Goal: Task Accomplishment & Management: Manage account settings

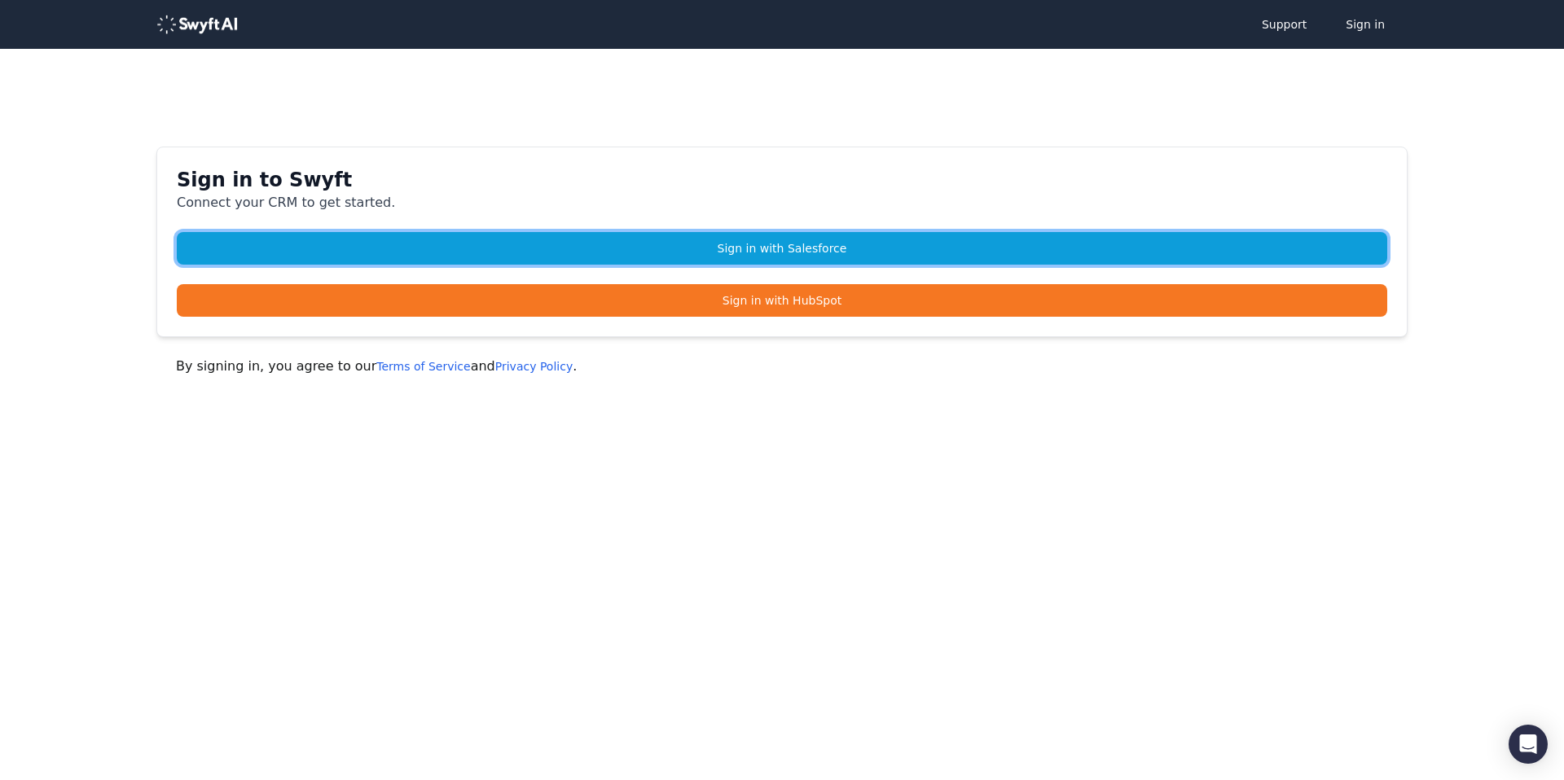
click at [777, 245] on link "Sign in with Salesforce" at bounding box center [782, 248] width 1211 height 33
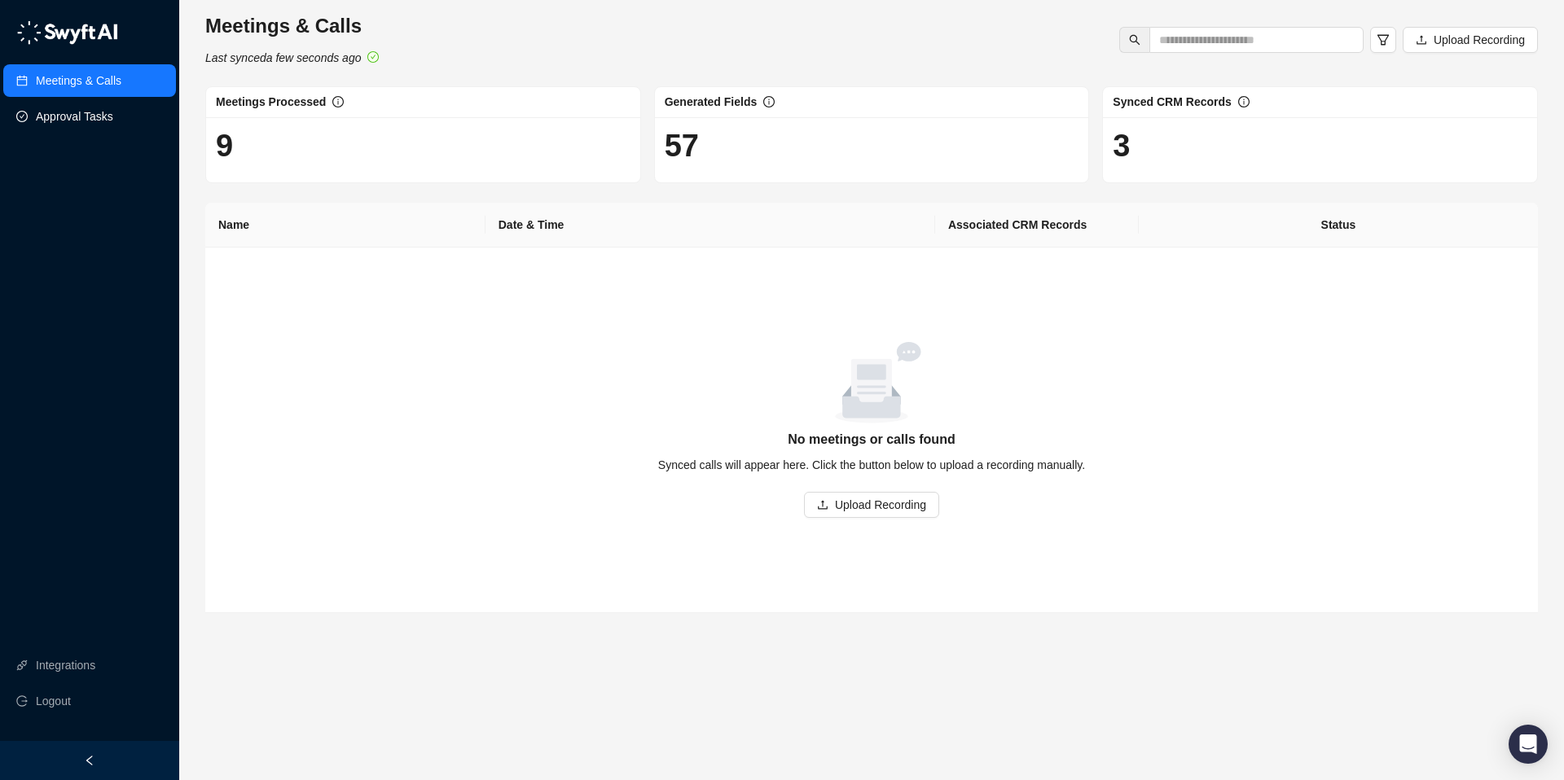
click at [59, 121] on link "Approval Tasks" at bounding box center [74, 116] width 77 height 33
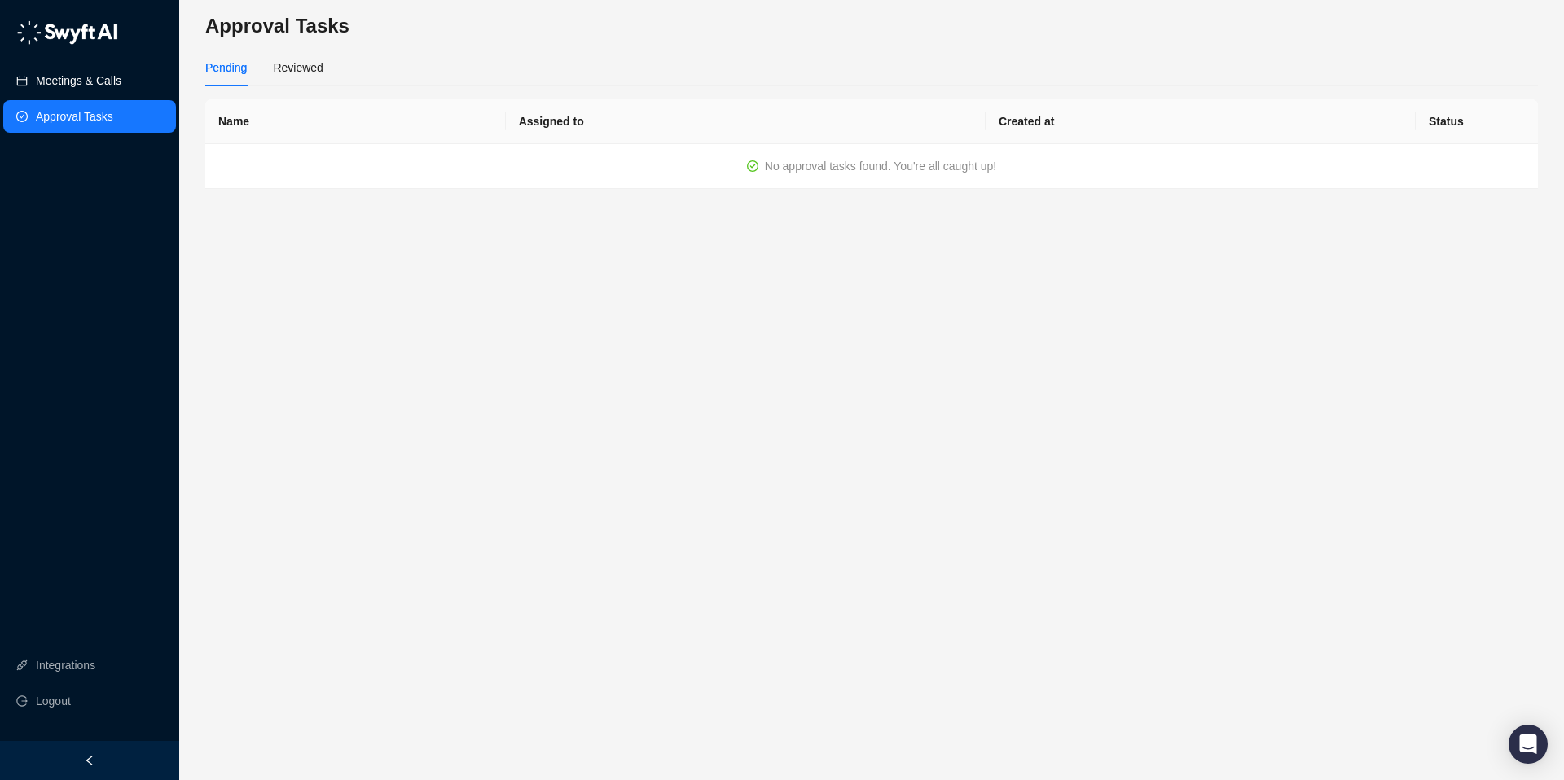
click at [81, 73] on link "Meetings & Calls" at bounding box center [79, 80] width 86 height 33
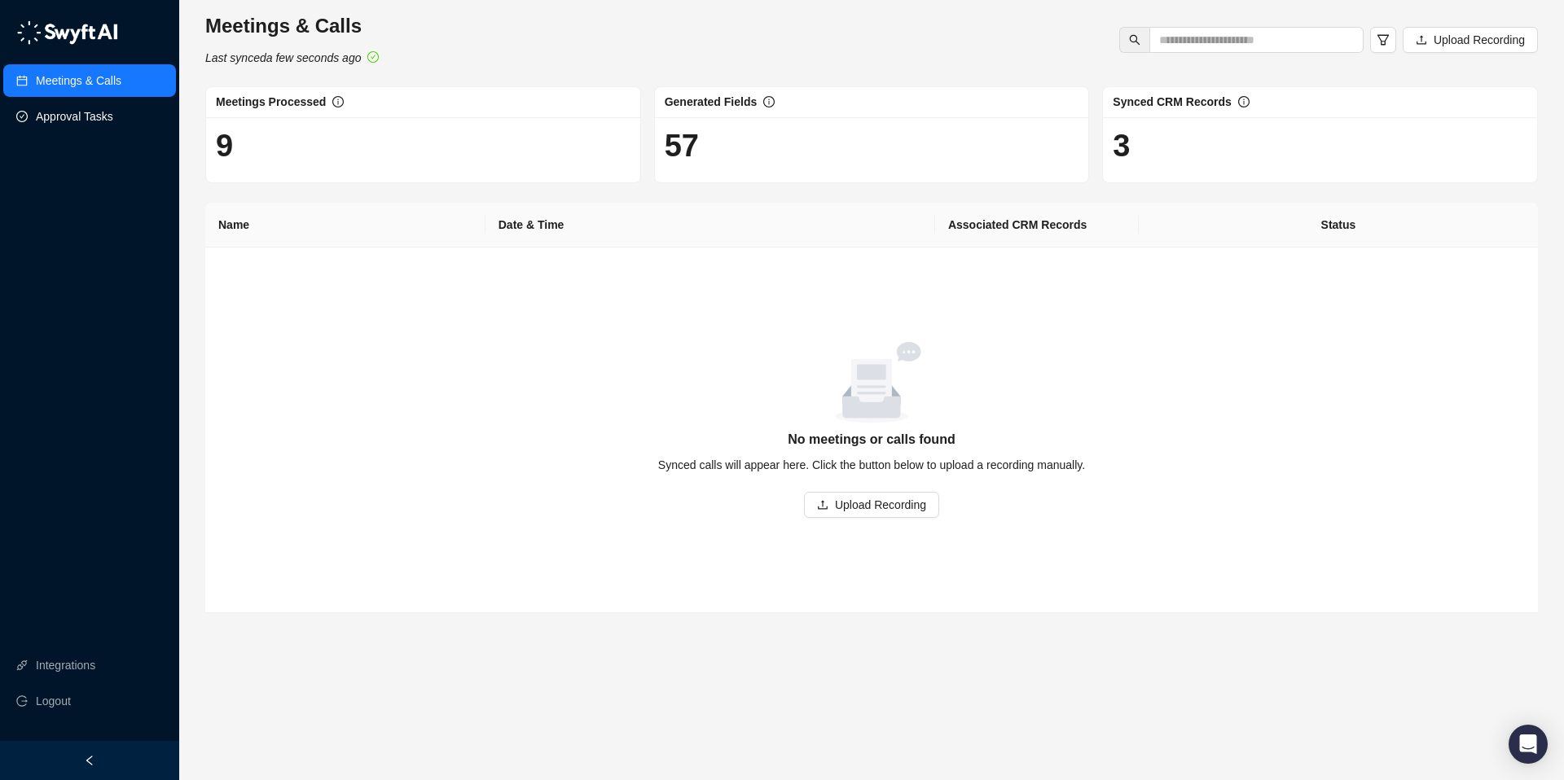
click at [97, 118] on link "Approval Tasks" at bounding box center [74, 116] width 77 height 33
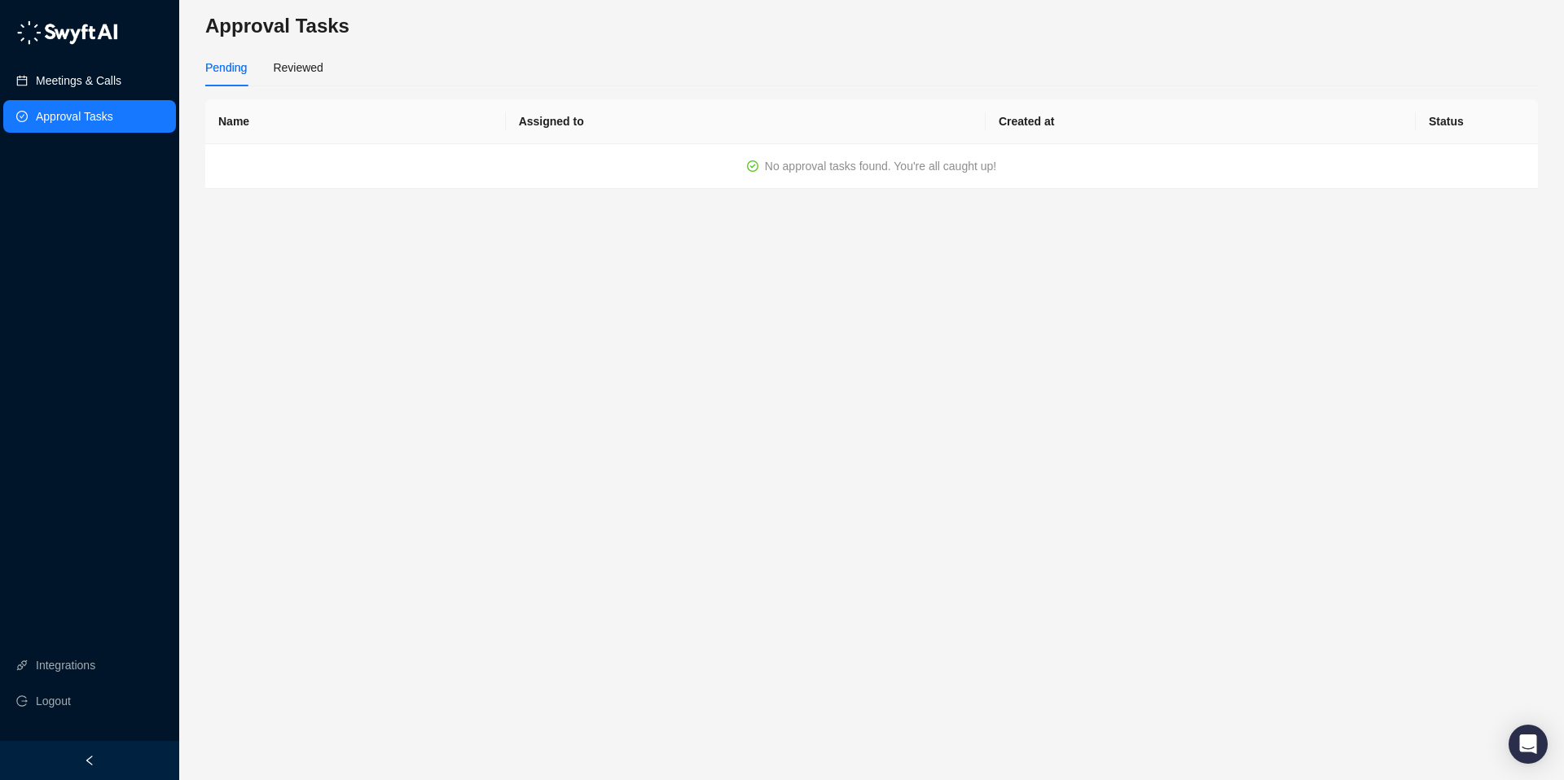
click at [91, 81] on link "Meetings & Calls" at bounding box center [79, 80] width 86 height 33
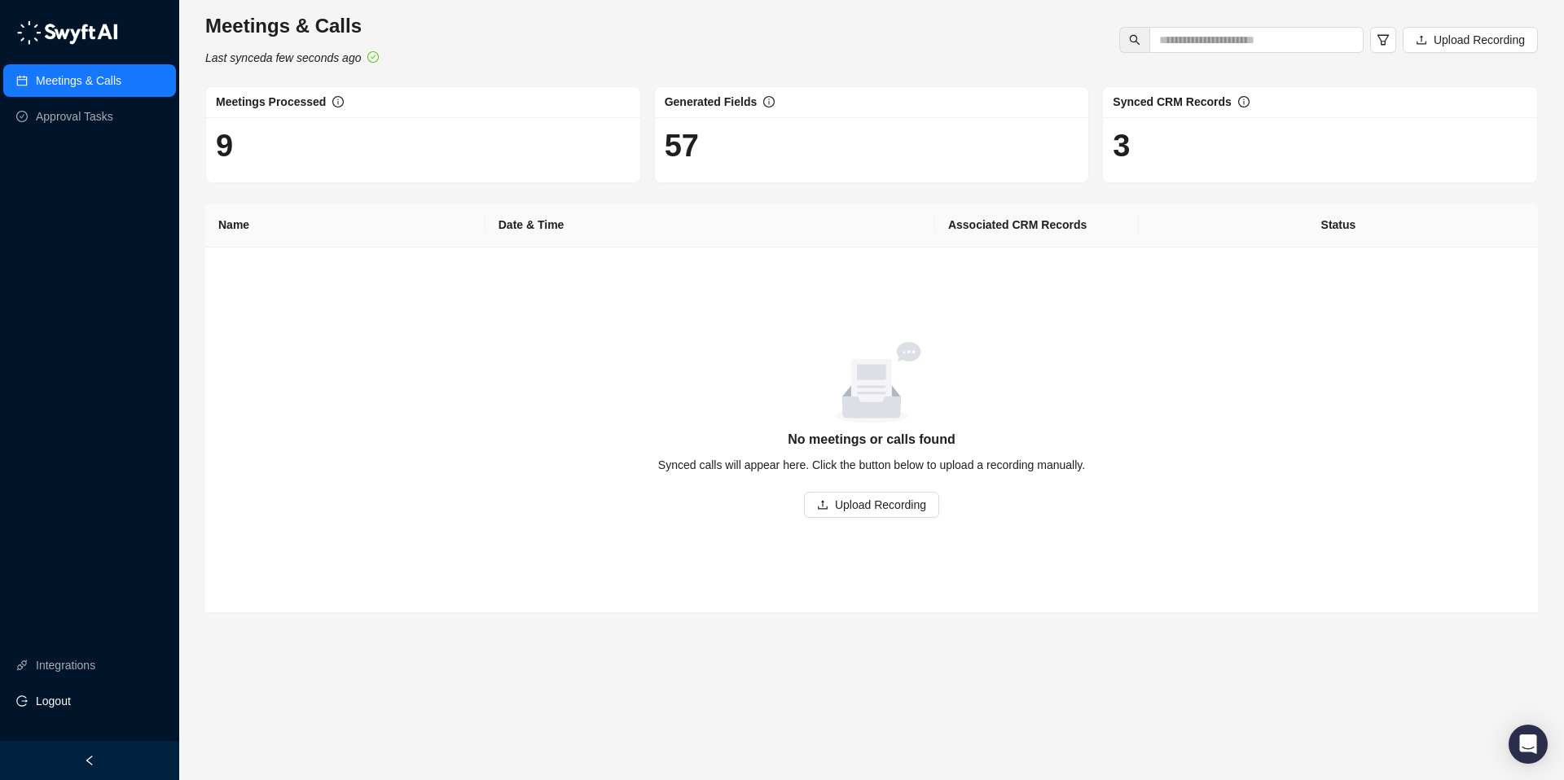
click at [52, 701] on span "Logout" at bounding box center [53, 701] width 35 height 33
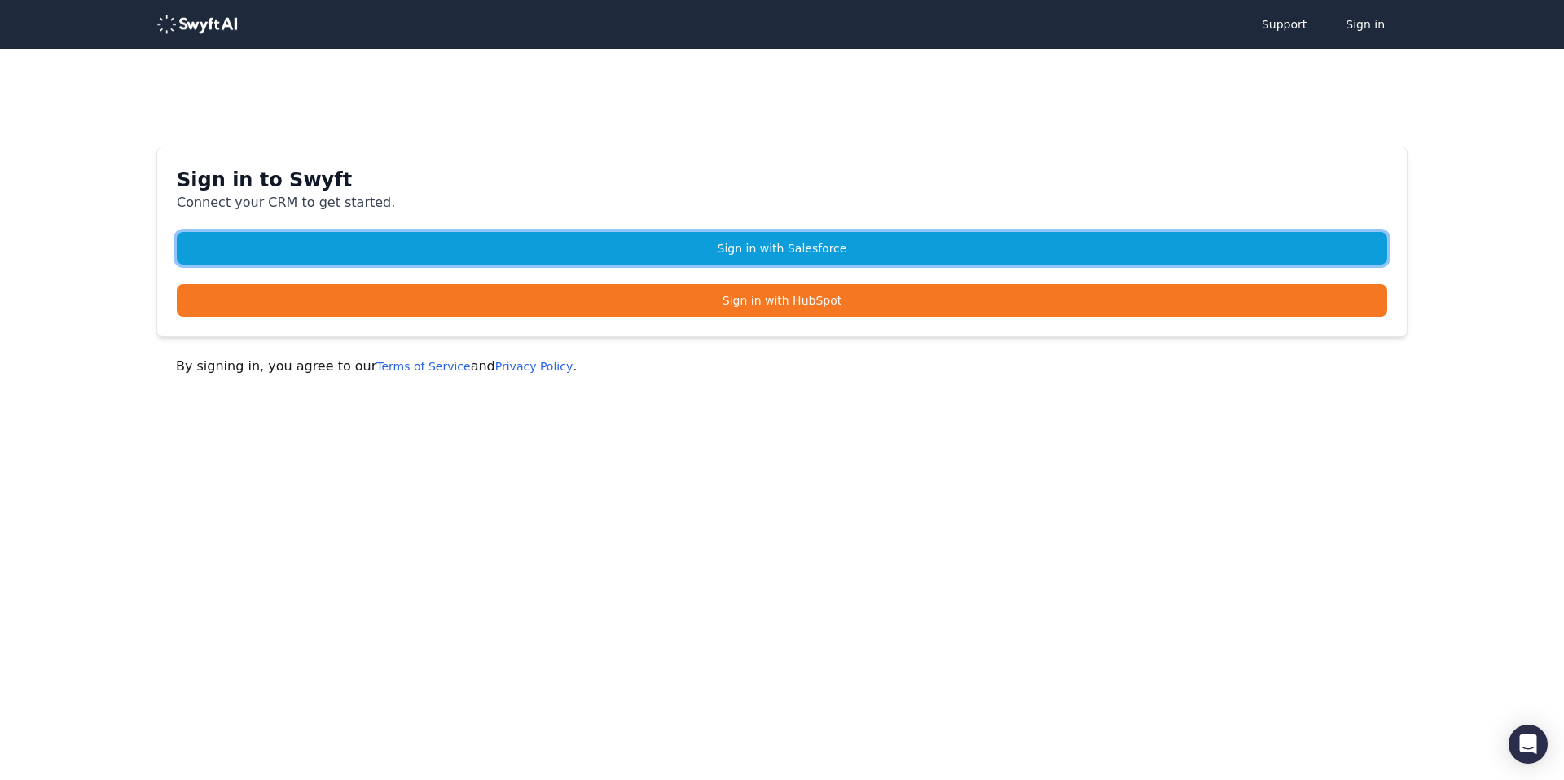
click at [589, 244] on link "Sign in with Salesforce" at bounding box center [782, 248] width 1211 height 33
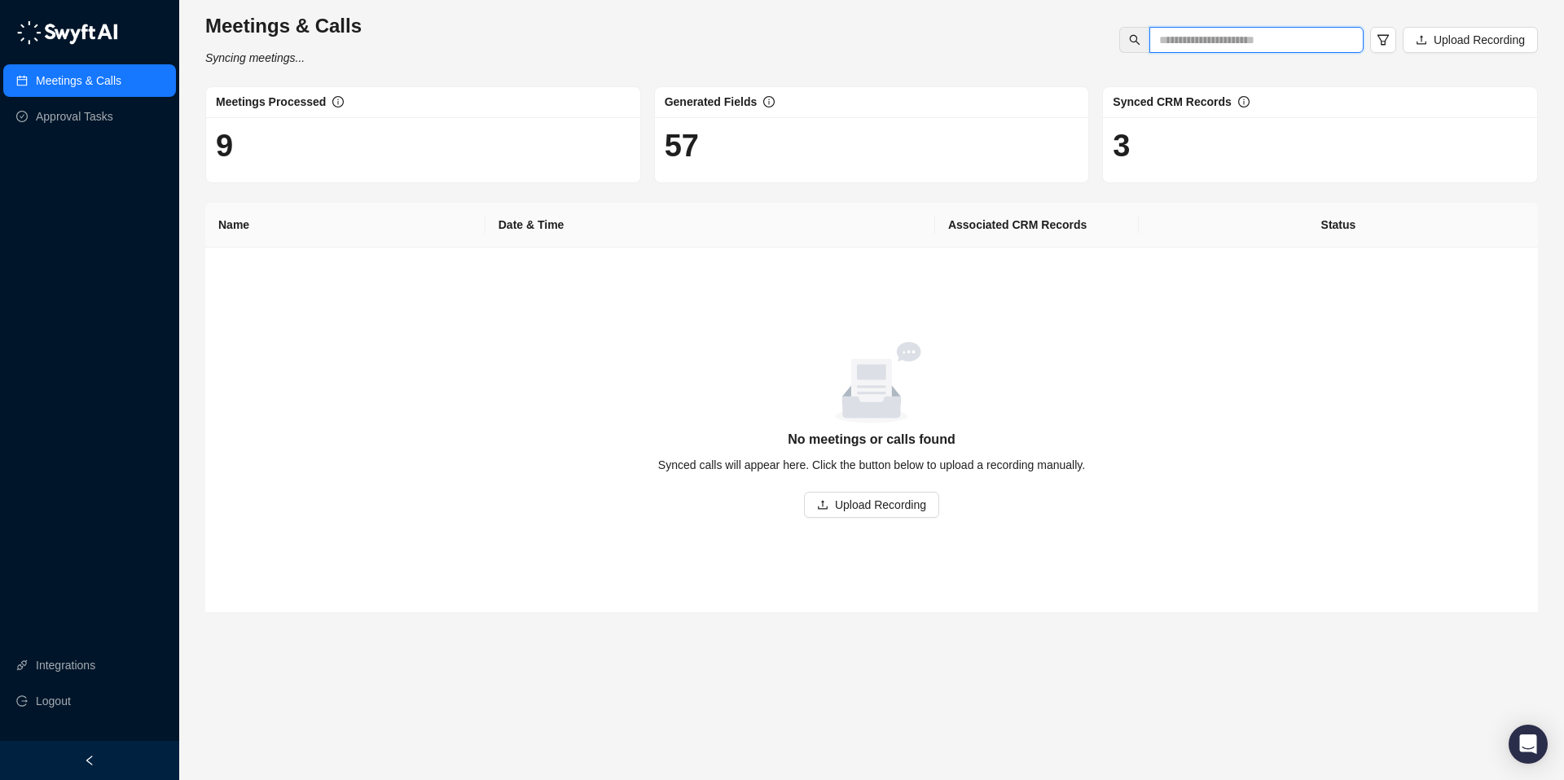
click at [1167, 41] on input "text" at bounding box center [1250, 40] width 182 height 18
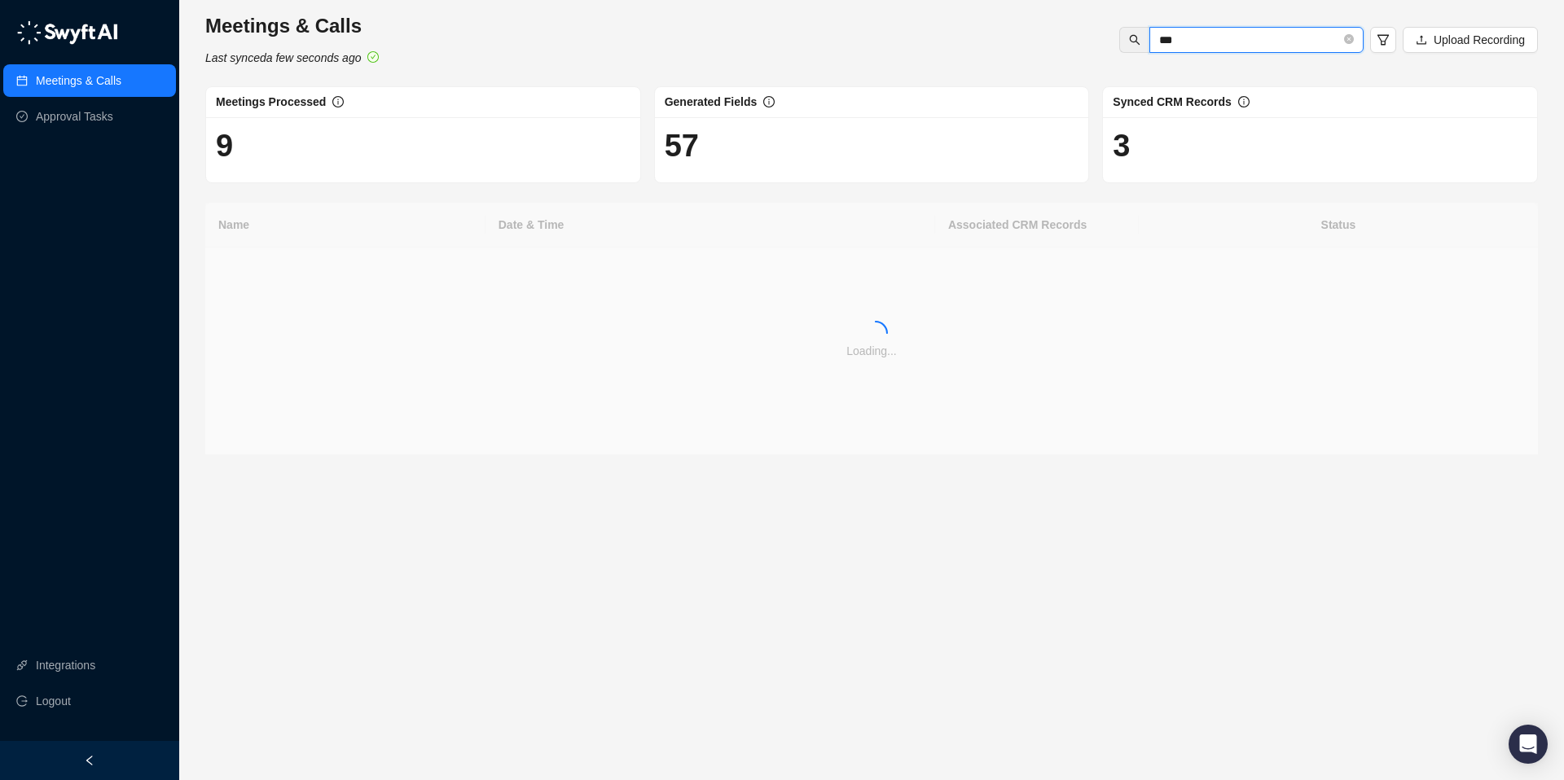
type input "***"
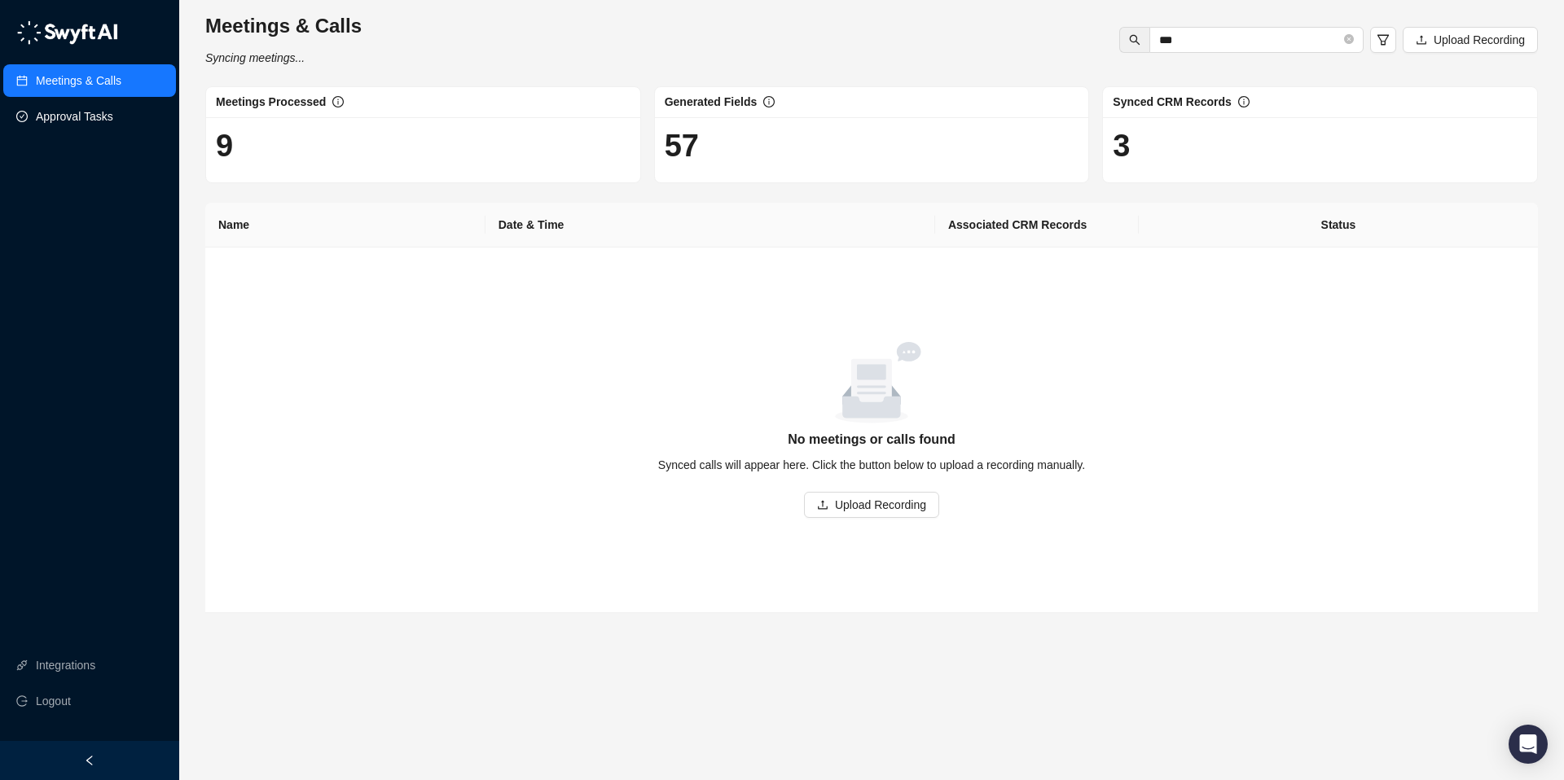
click at [87, 112] on link "Approval Tasks" at bounding box center [74, 116] width 77 height 33
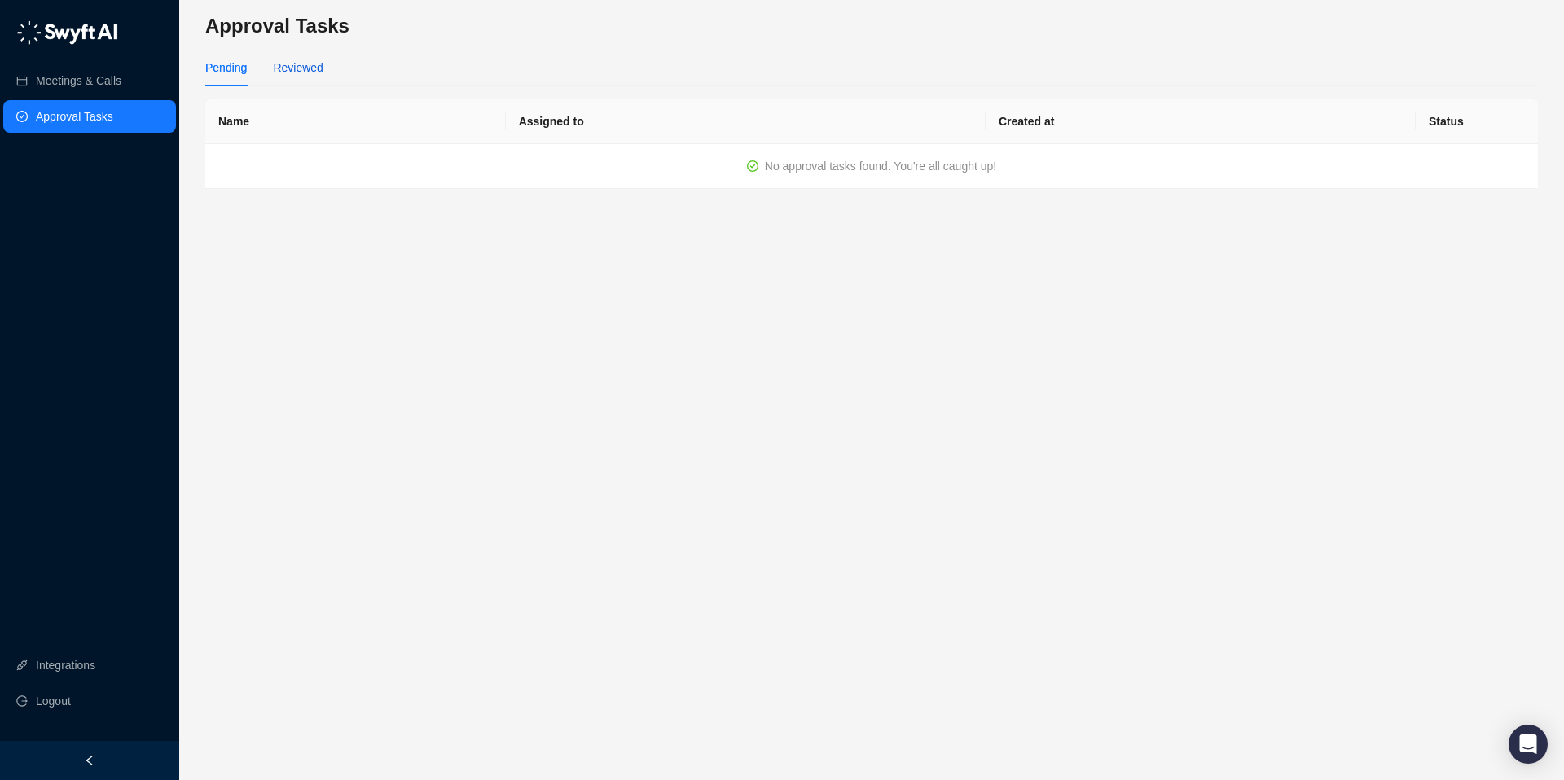
click at [306, 67] on div "Reviewed" at bounding box center [298, 68] width 50 height 18
click at [224, 73] on div "Pending" at bounding box center [226, 68] width 42 height 18
click at [83, 81] on link "Meetings & Calls" at bounding box center [79, 80] width 86 height 33
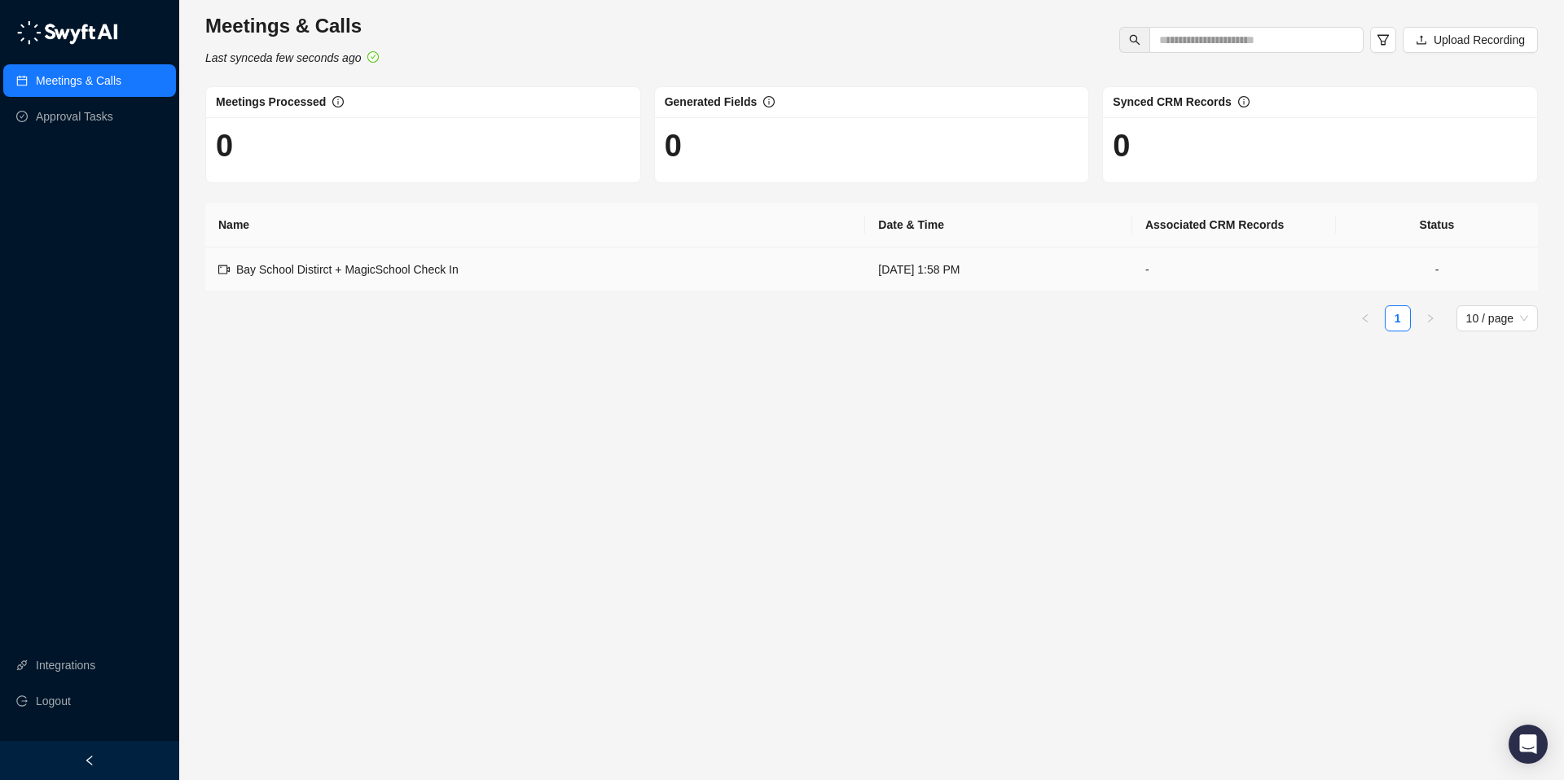
click at [330, 276] on div "Bay School Distirct + MagicSchool Check In" at bounding box center [347, 270] width 222 height 18
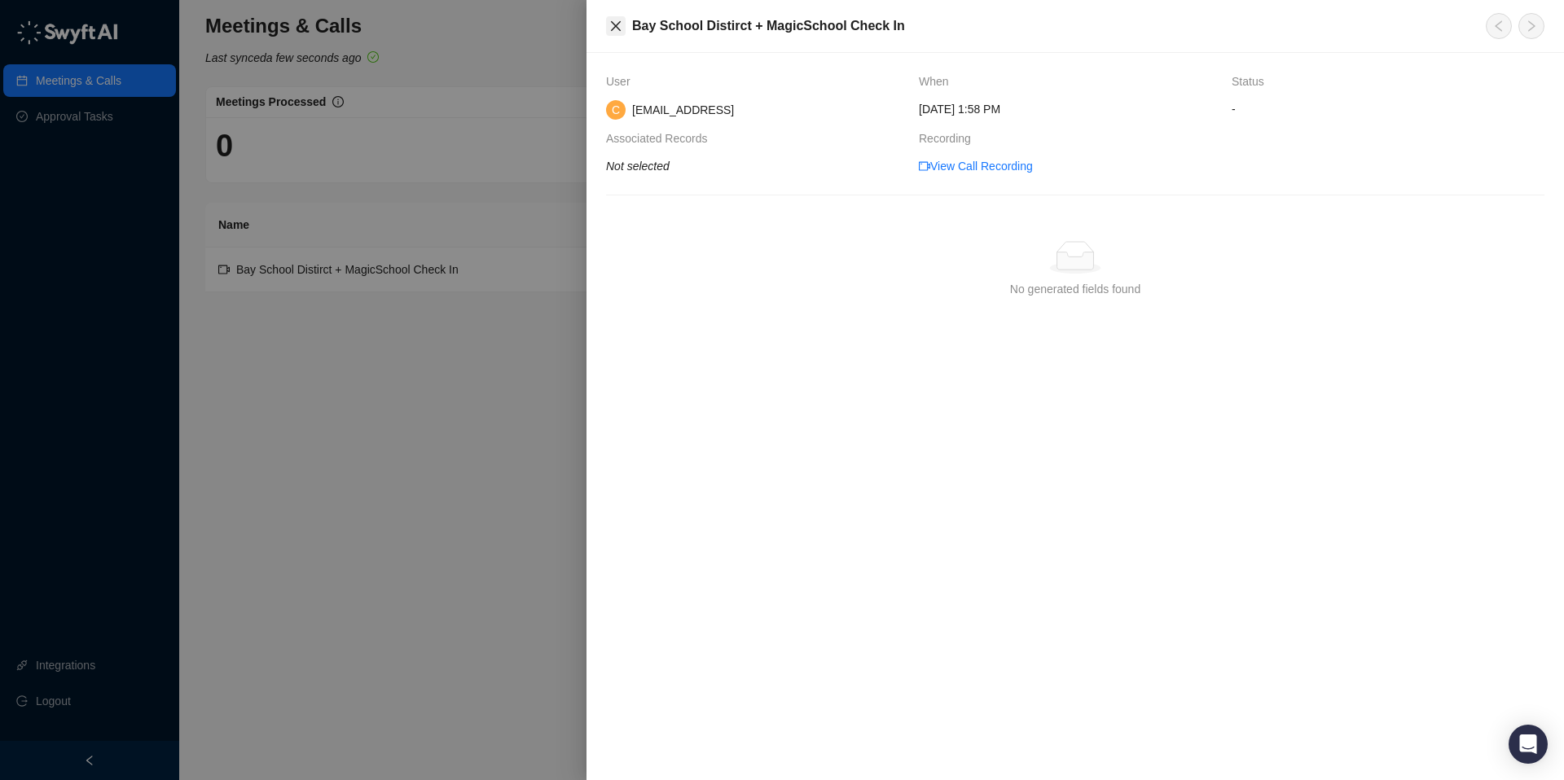
click at [617, 32] on icon "close" at bounding box center [615, 26] width 13 height 13
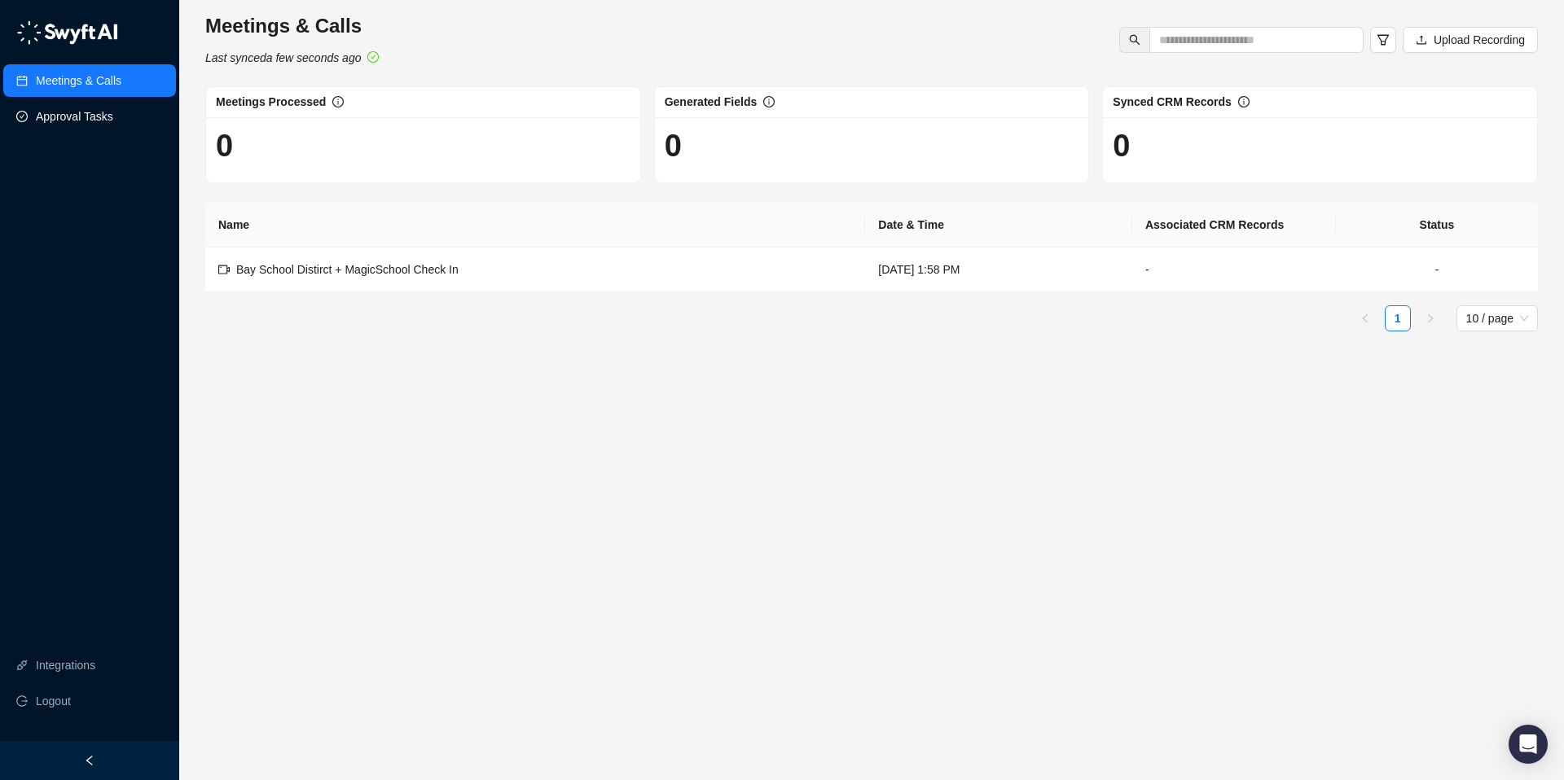
click at [58, 116] on link "Approval Tasks" at bounding box center [74, 116] width 77 height 33
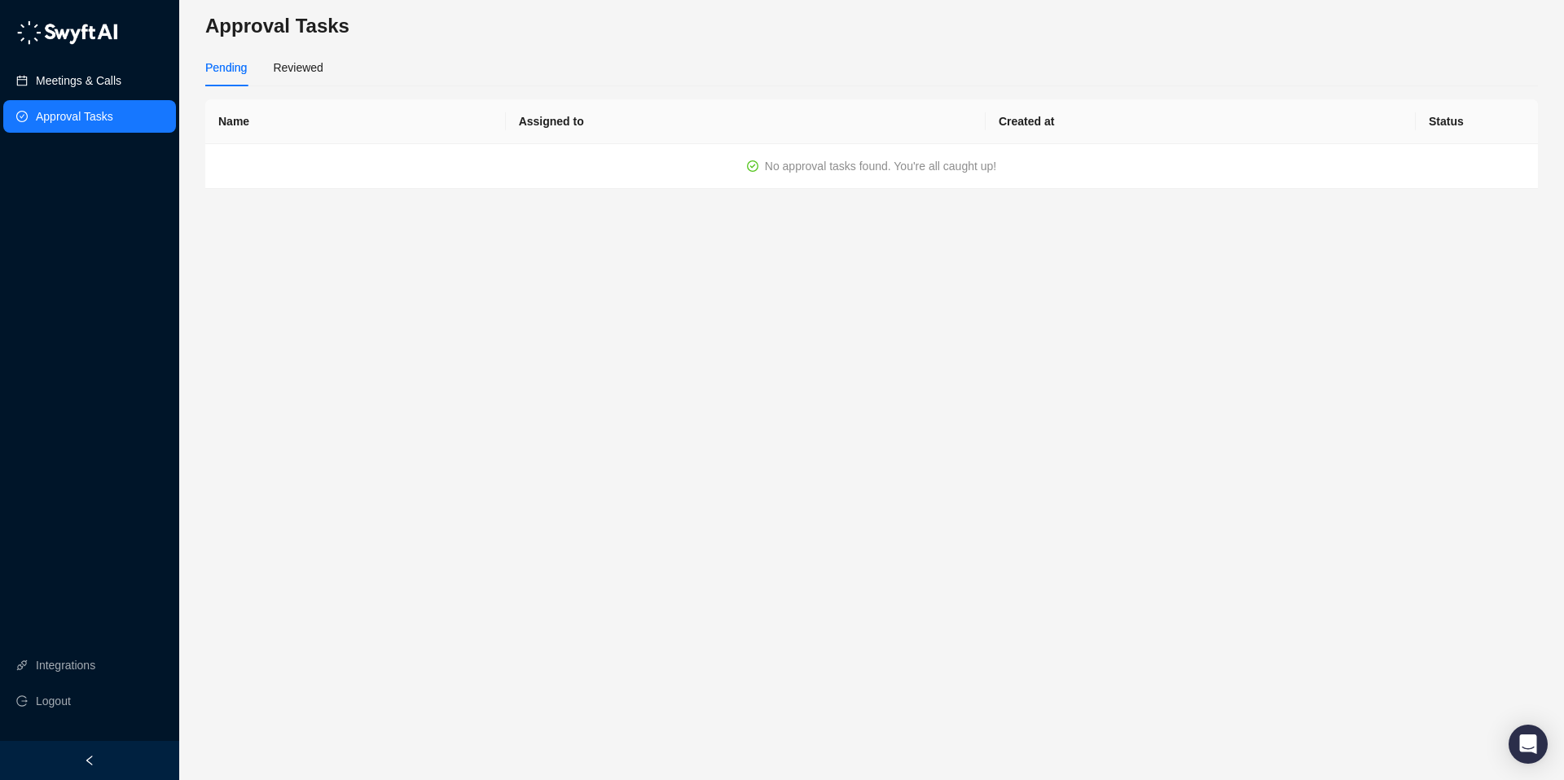
click at [81, 81] on link "Meetings & Calls" at bounding box center [79, 80] width 86 height 33
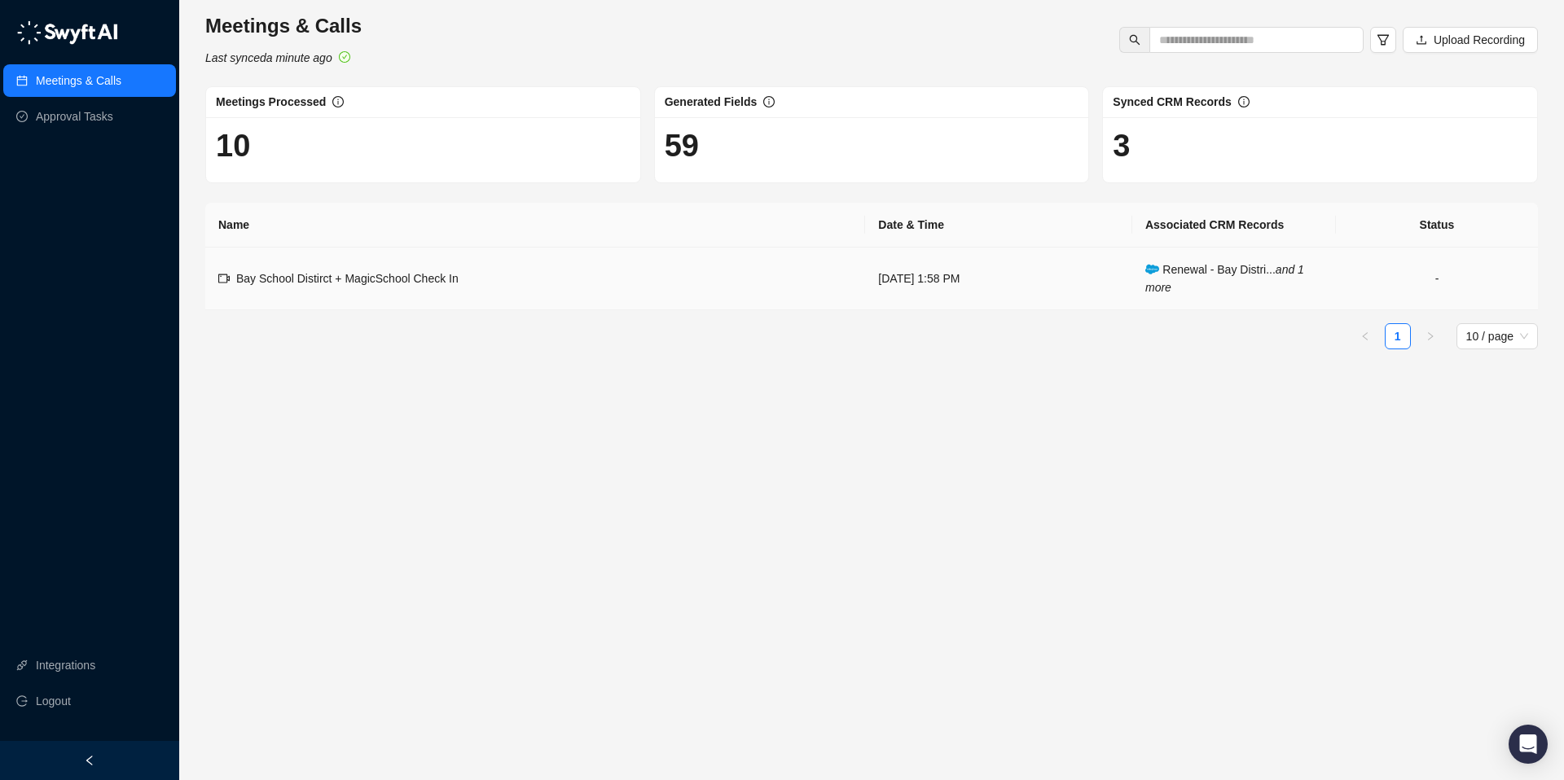
click at [451, 287] on div "Bay School Distirct + MagicSchool Check In" at bounding box center [347, 279] width 222 height 18
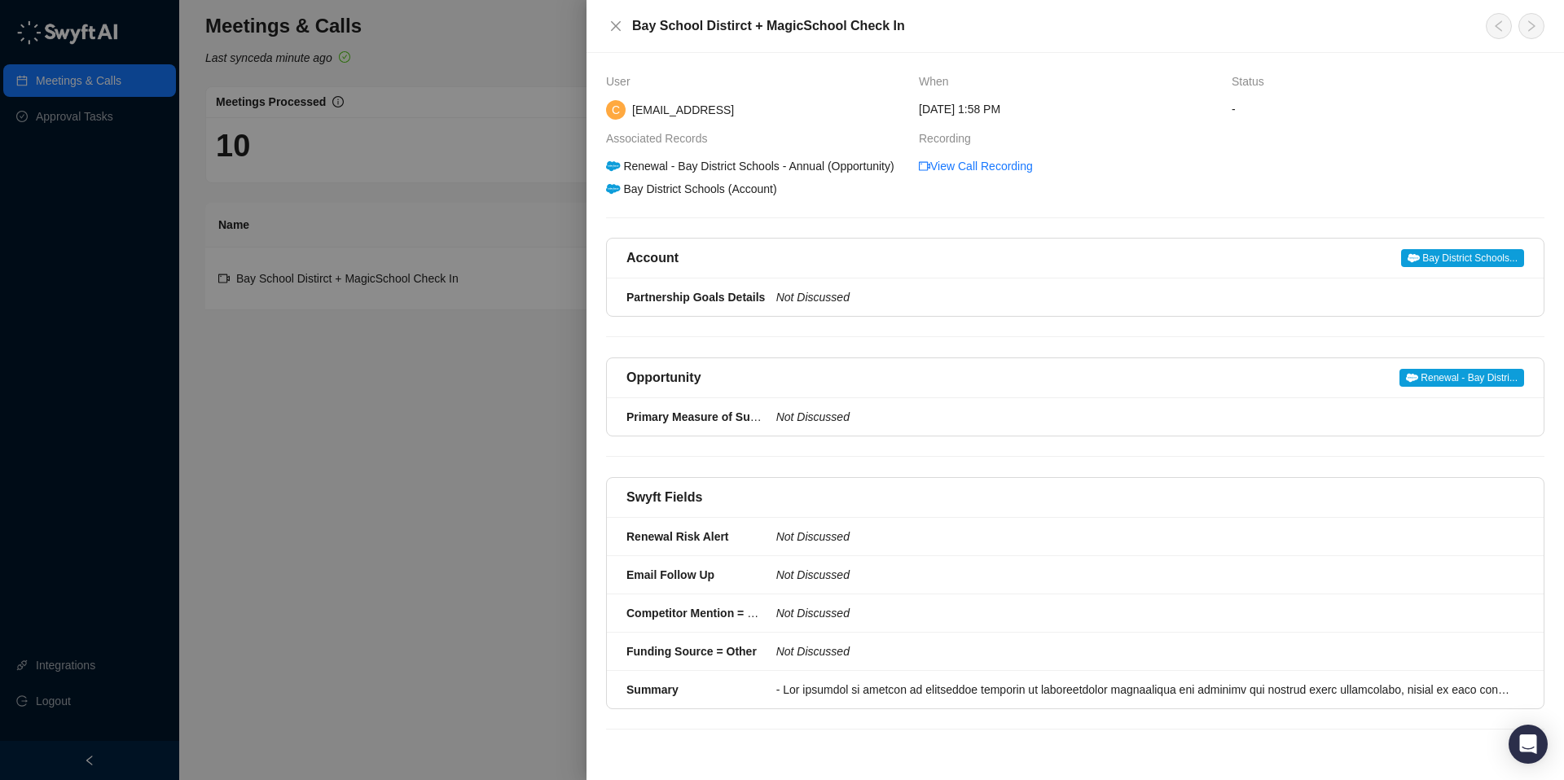
scroll to position [7, 0]
click at [868, 699] on div at bounding box center [1145, 690] width 738 height 18
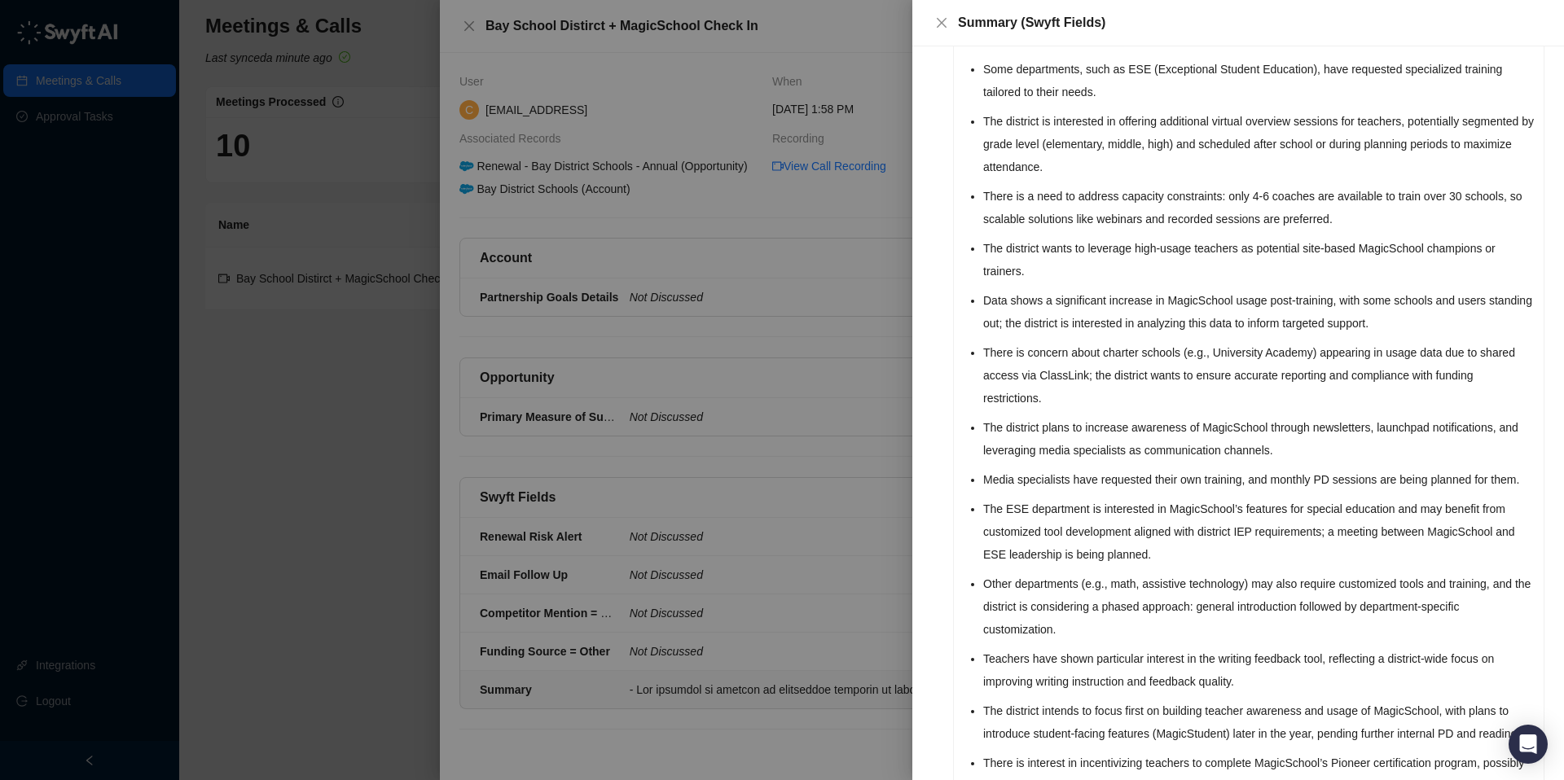
scroll to position [455, 0]
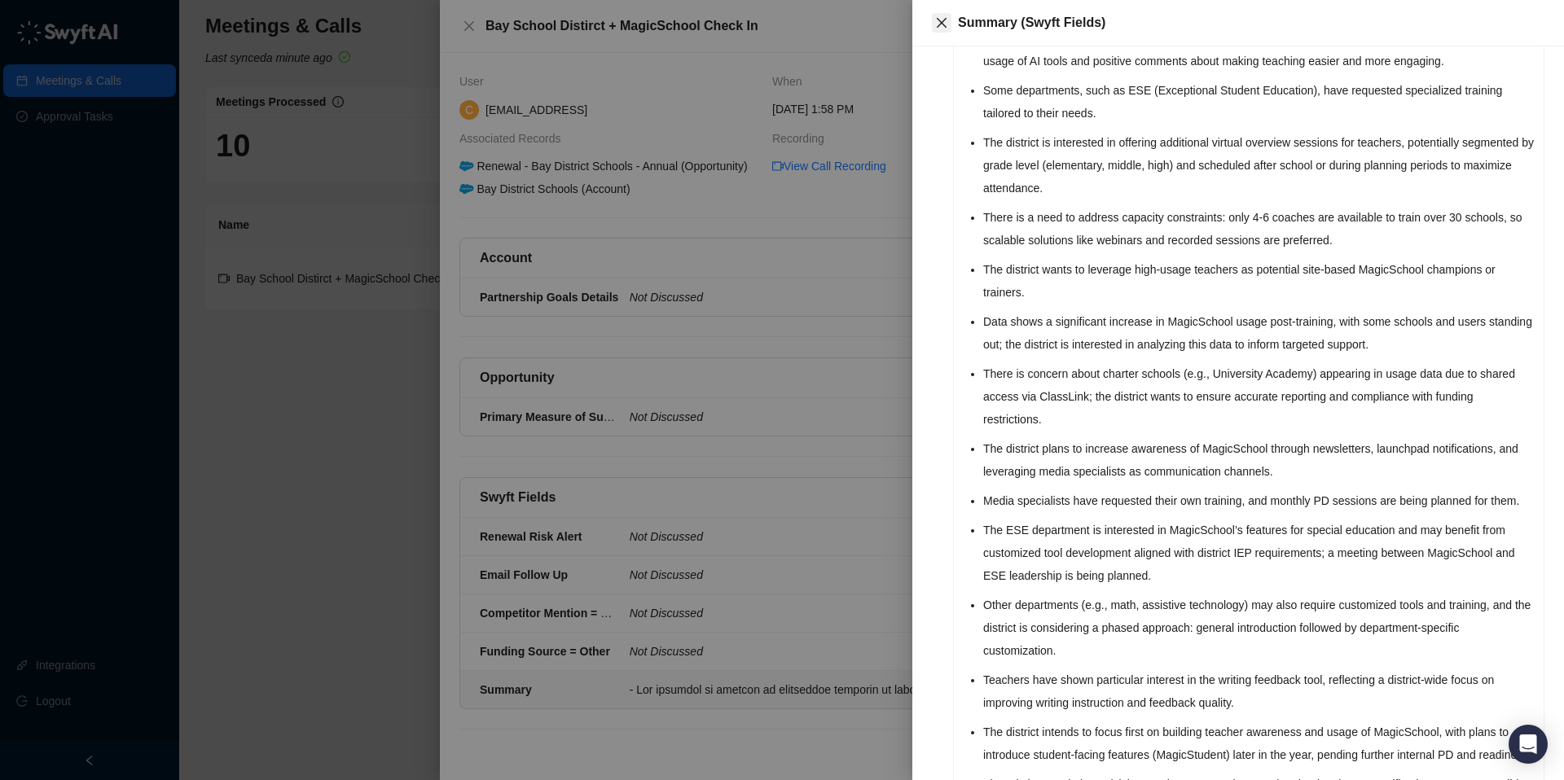
click at [941, 19] on icon "close" at bounding box center [941, 22] width 13 height 13
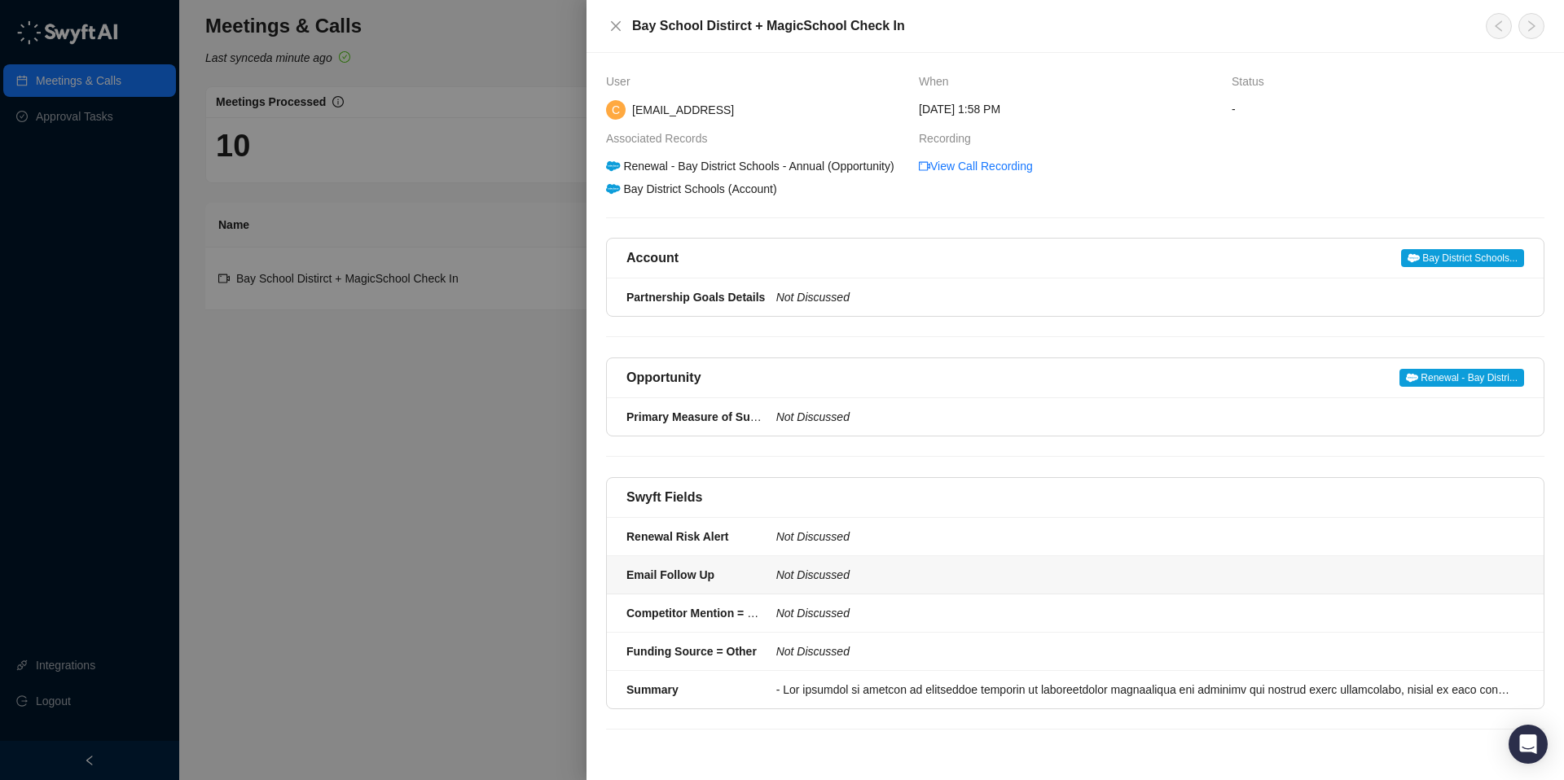
click at [819, 582] on icon "Not Discussed" at bounding box center [812, 575] width 73 height 13
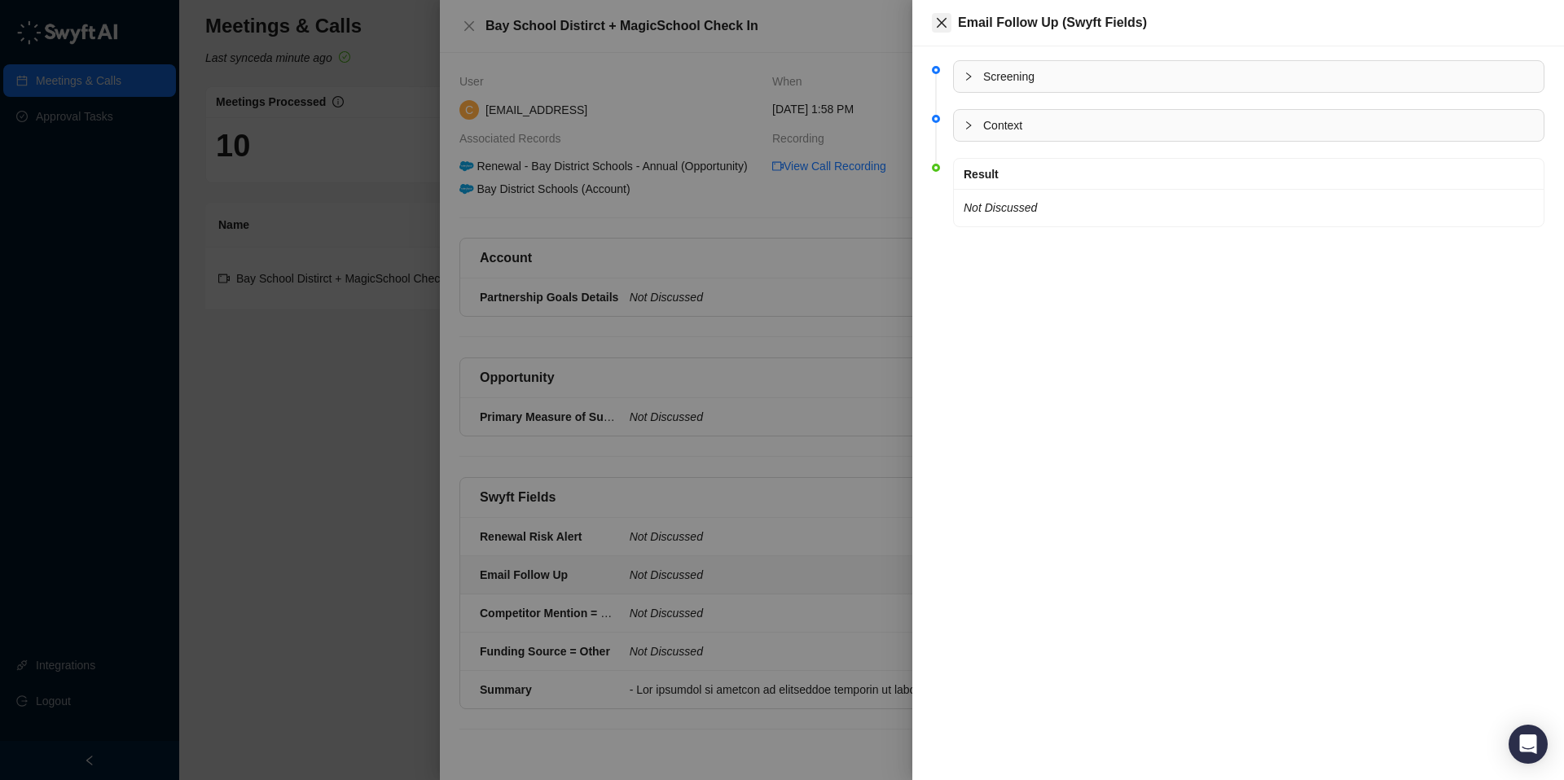
click at [937, 24] on icon "close" at bounding box center [941, 22] width 13 height 13
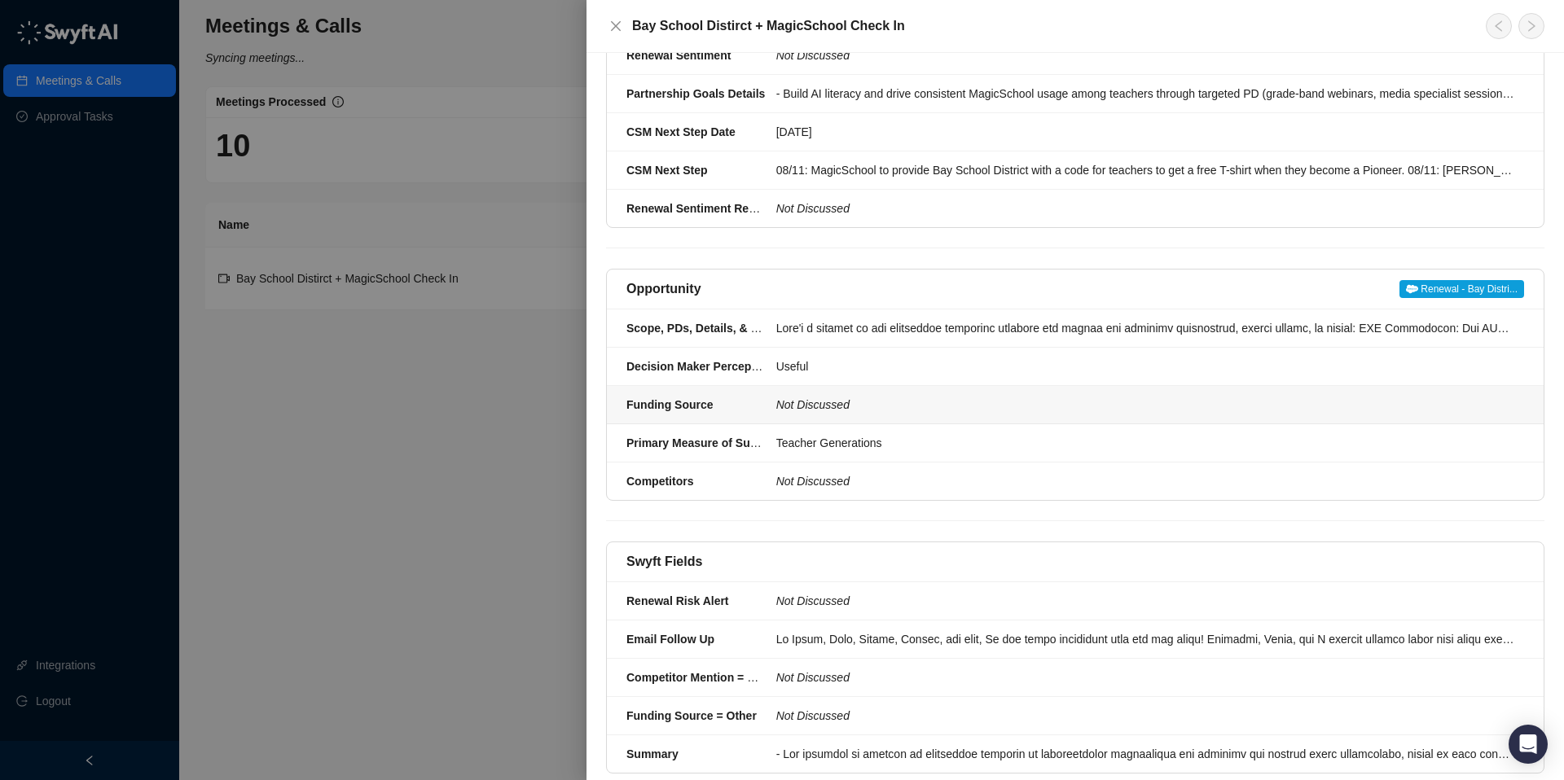
scroll to position [314, 0]
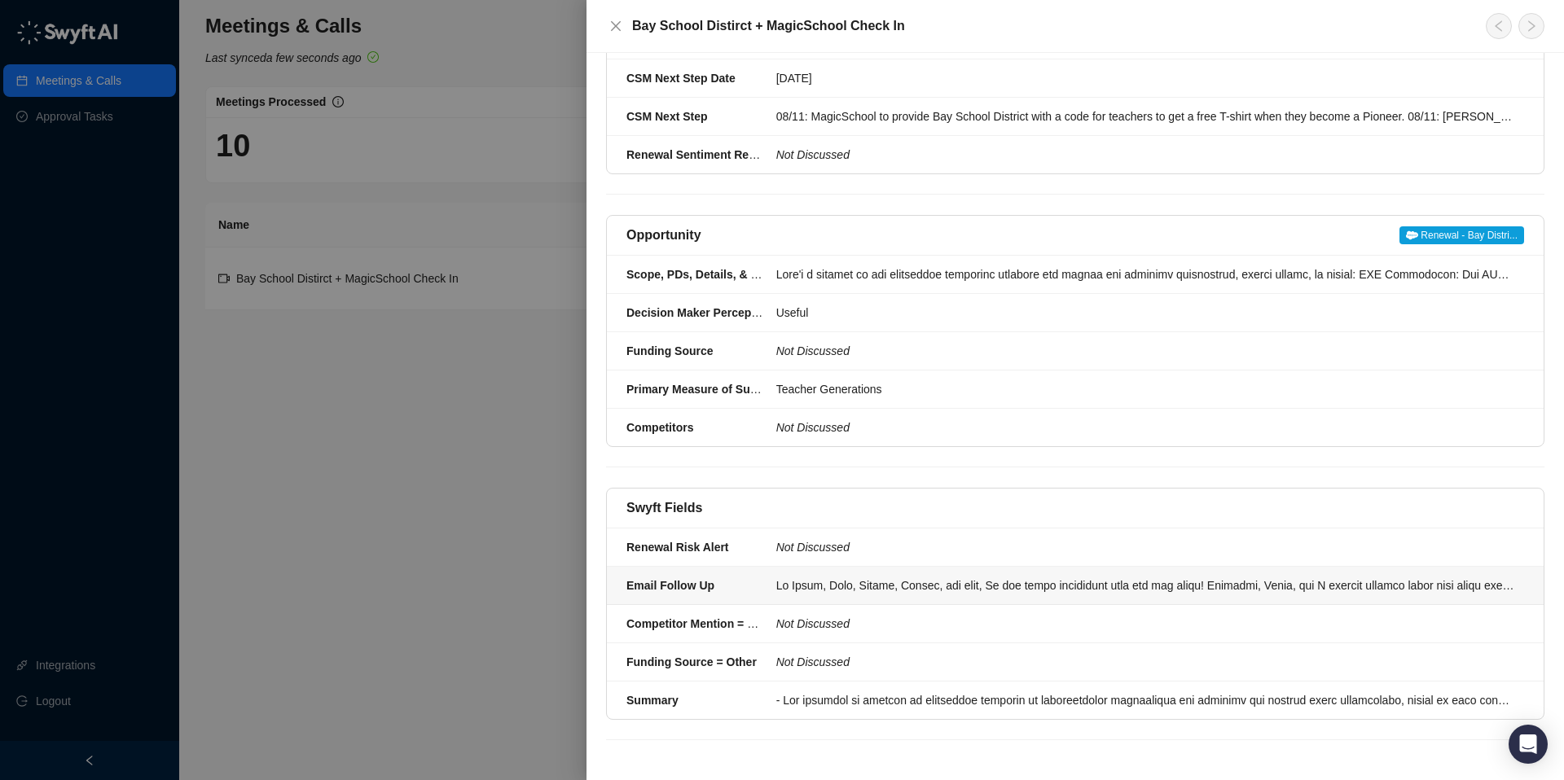
click at [981, 585] on div at bounding box center [1145, 586] width 738 height 18
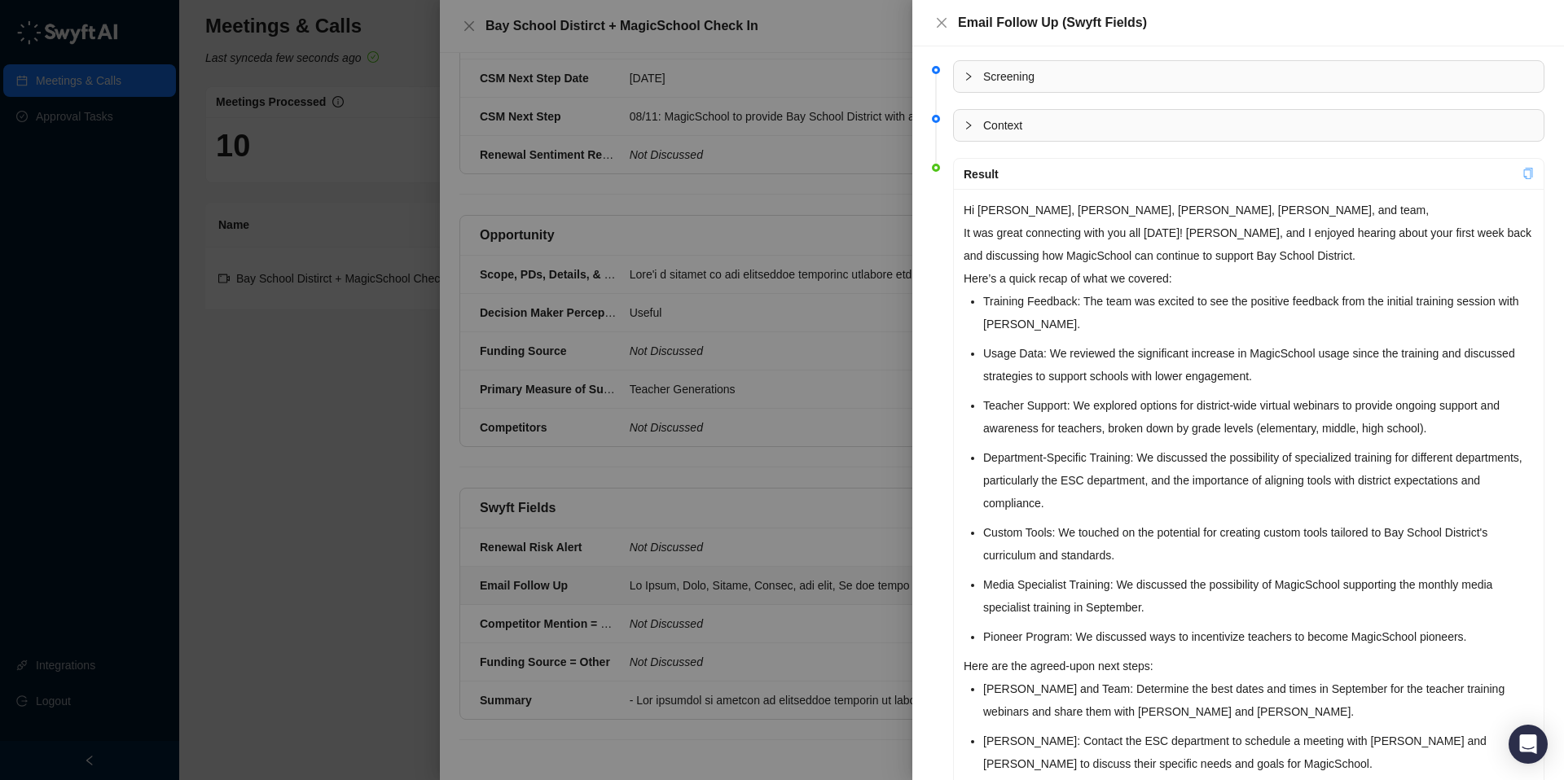
click at [1525, 170] on icon "copy" at bounding box center [1528, 173] width 11 height 11
click at [942, 17] on icon "close" at bounding box center [941, 22] width 13 height 13
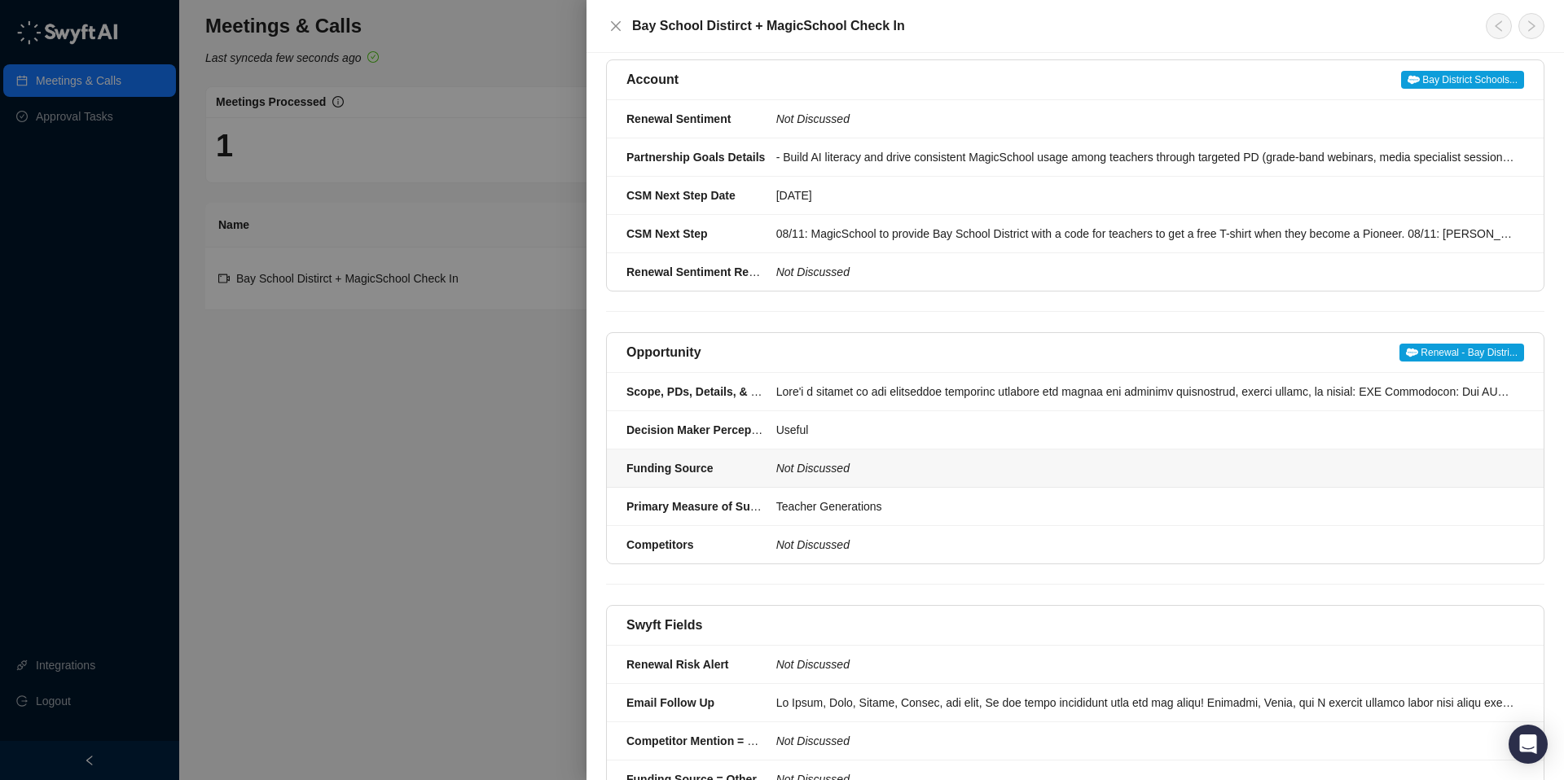
scroll to position [174, 0]
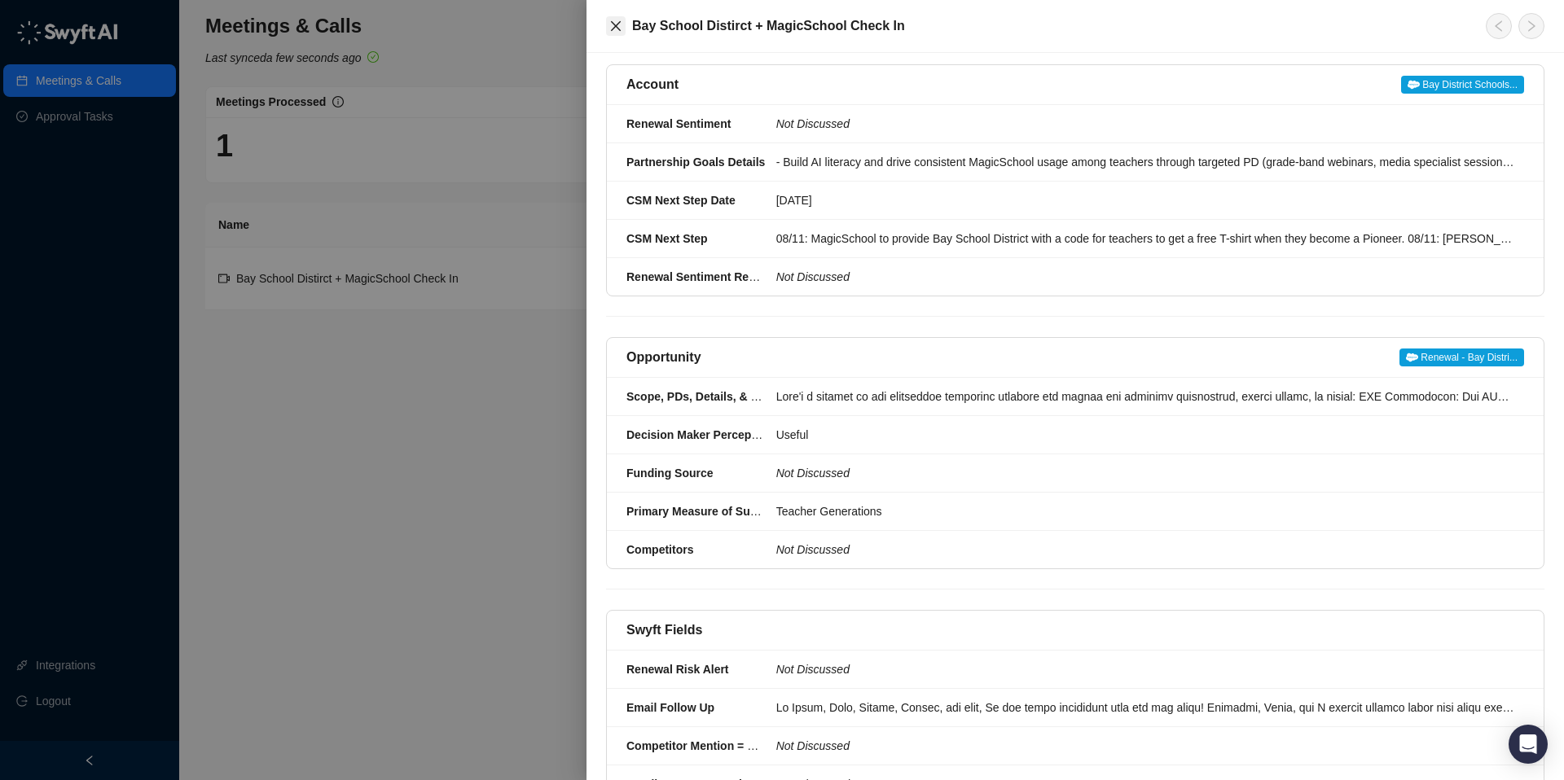
click at [616, 24] on icon "close" at bounding box center [616, 26] width 10 height 10
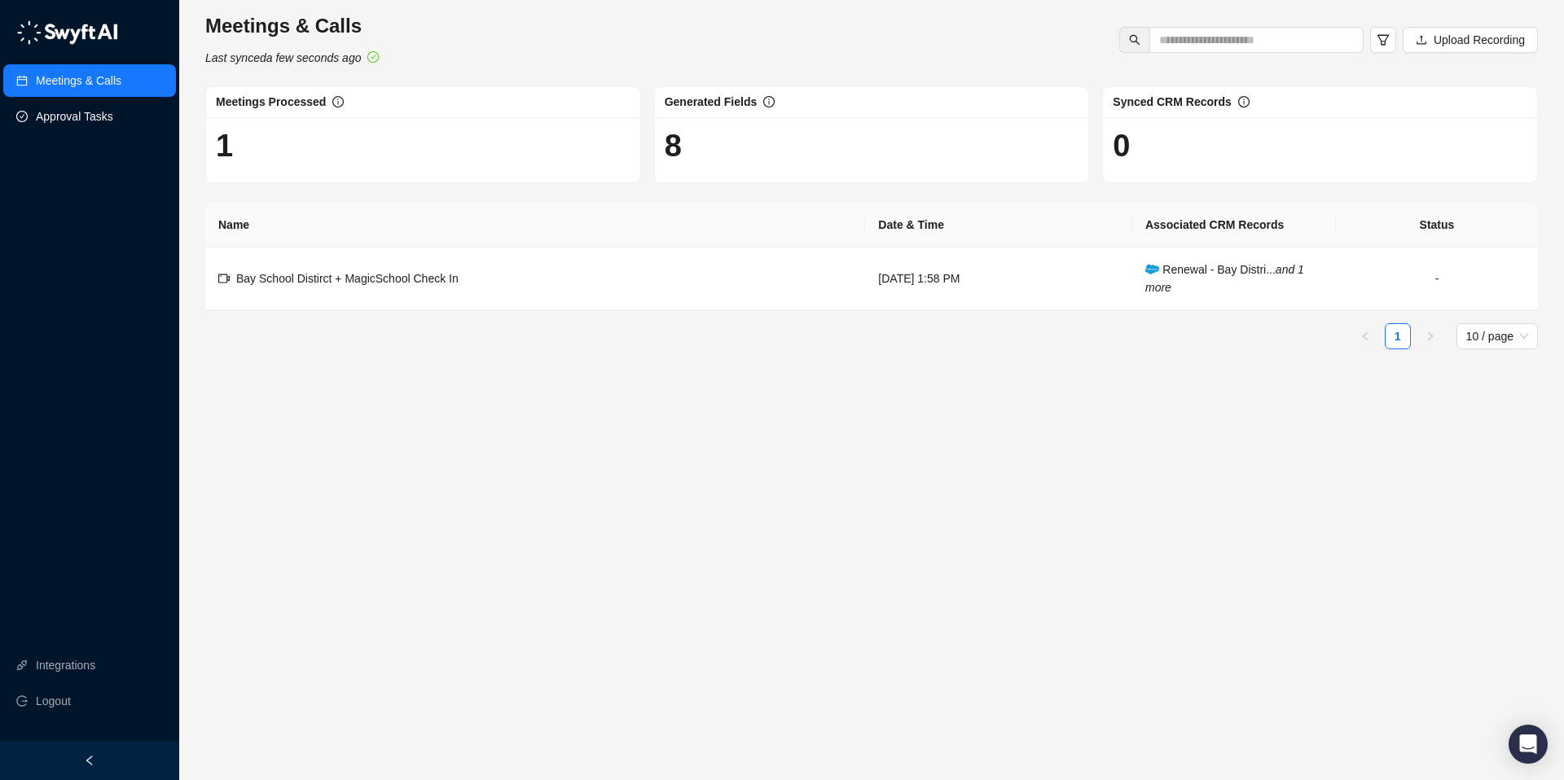
click at [48, 121] on link "Approval Tasks" at bounding box center [74, 116] width 77 height 33
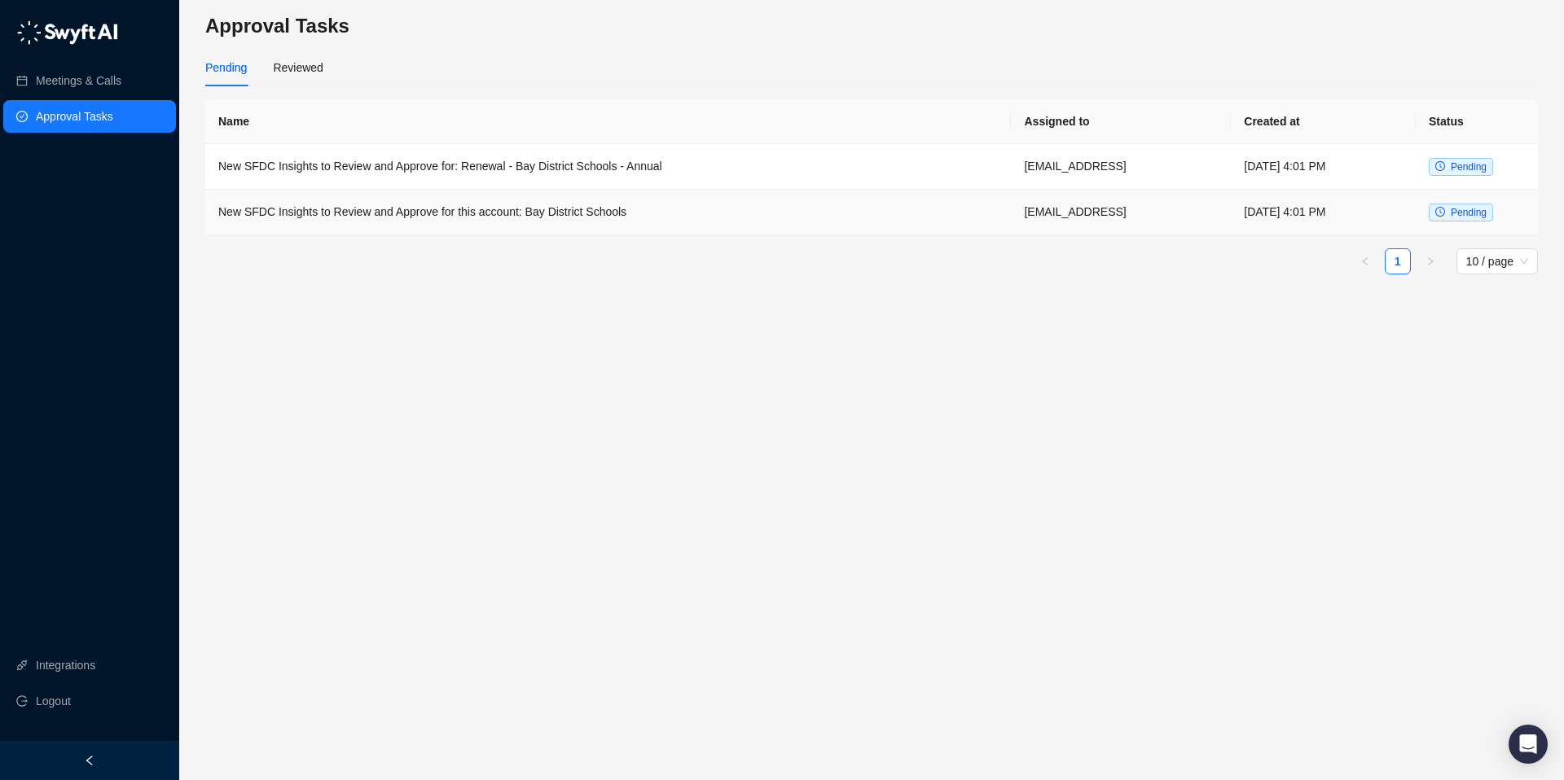
click at [550, 215] on td "New SFDC Insights to Review and Approve for this account: Bay District Schools" at bounding box center [608, 213] width 806 height 46
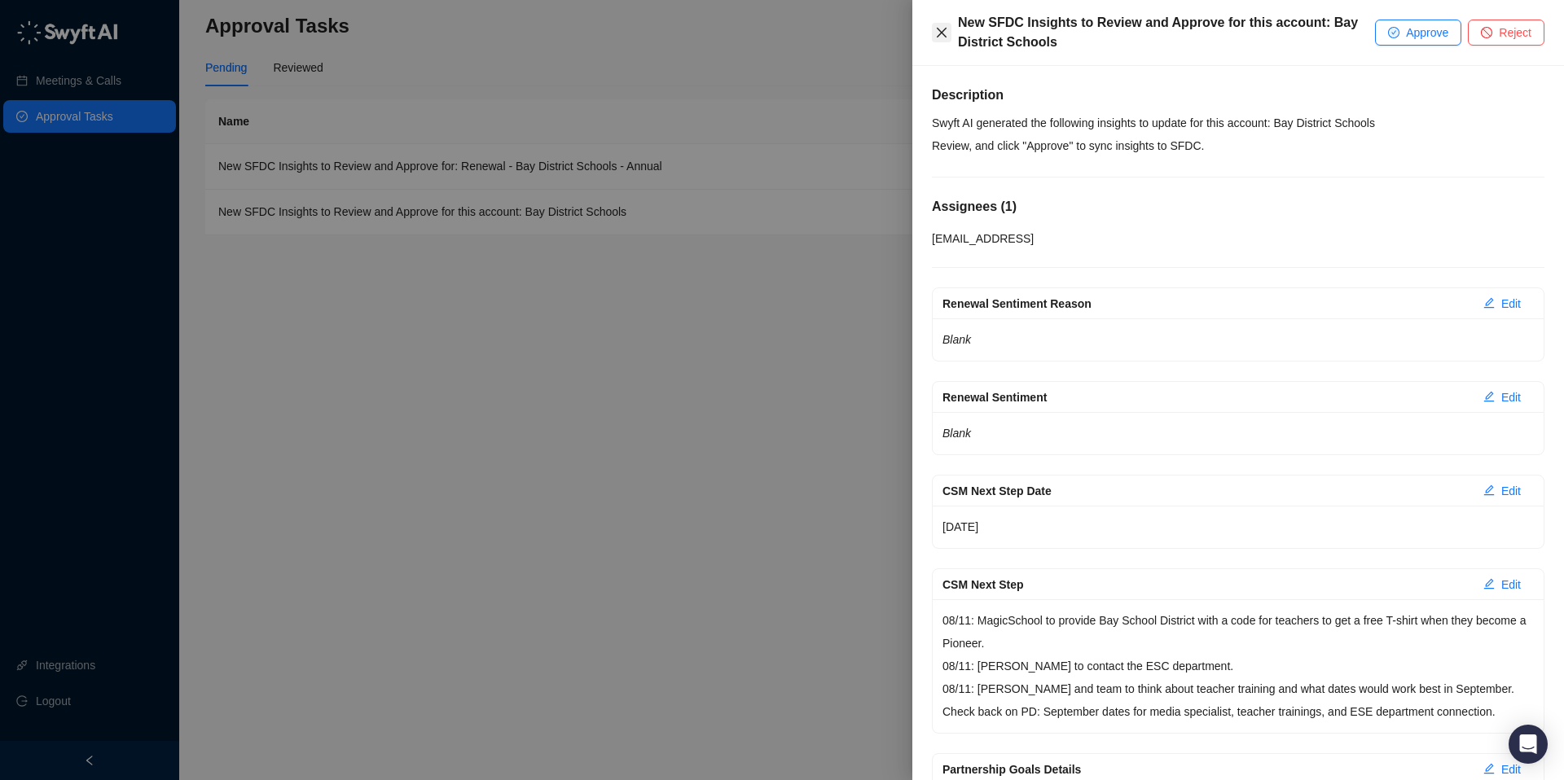
click at [940, 32] on icon "close" at bounding box center [941, 32] width 13 height 13
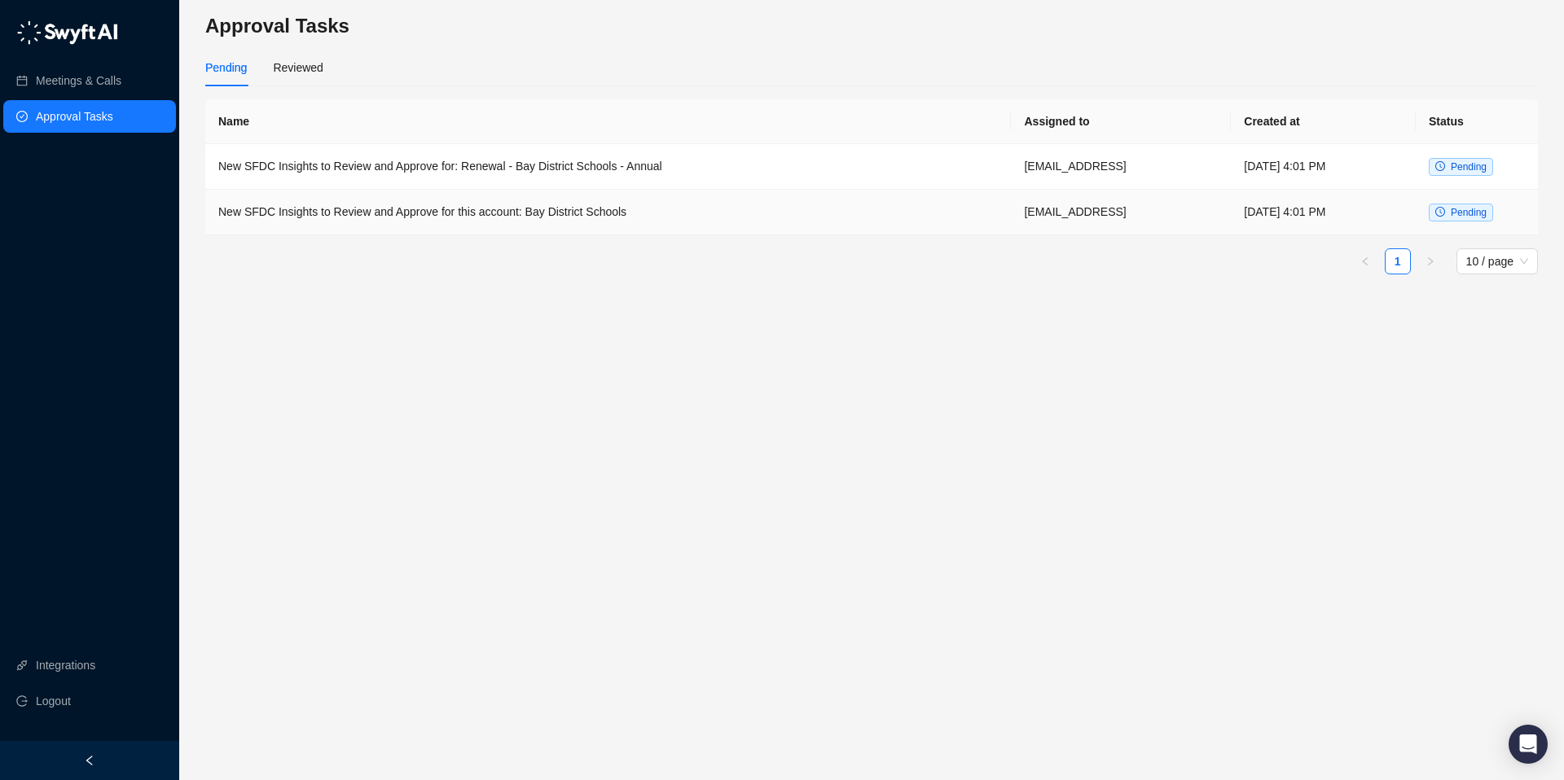
click at [561, 222] on td "New SFDC Insights to Review and Approve for this account: Bay District Schools" at bounding box center [608, 213] width 806 height 46
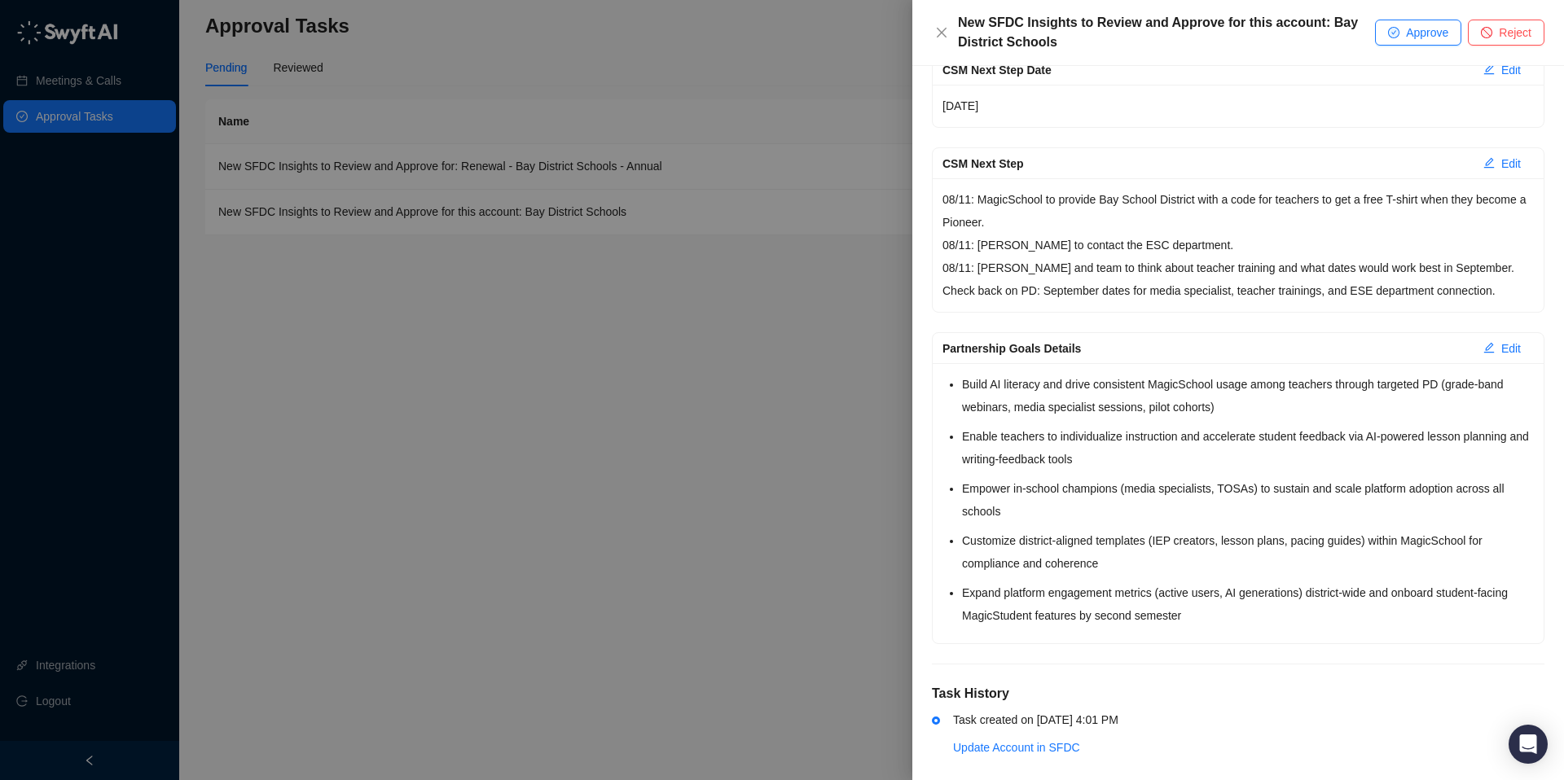
scroll to position [439, 0]
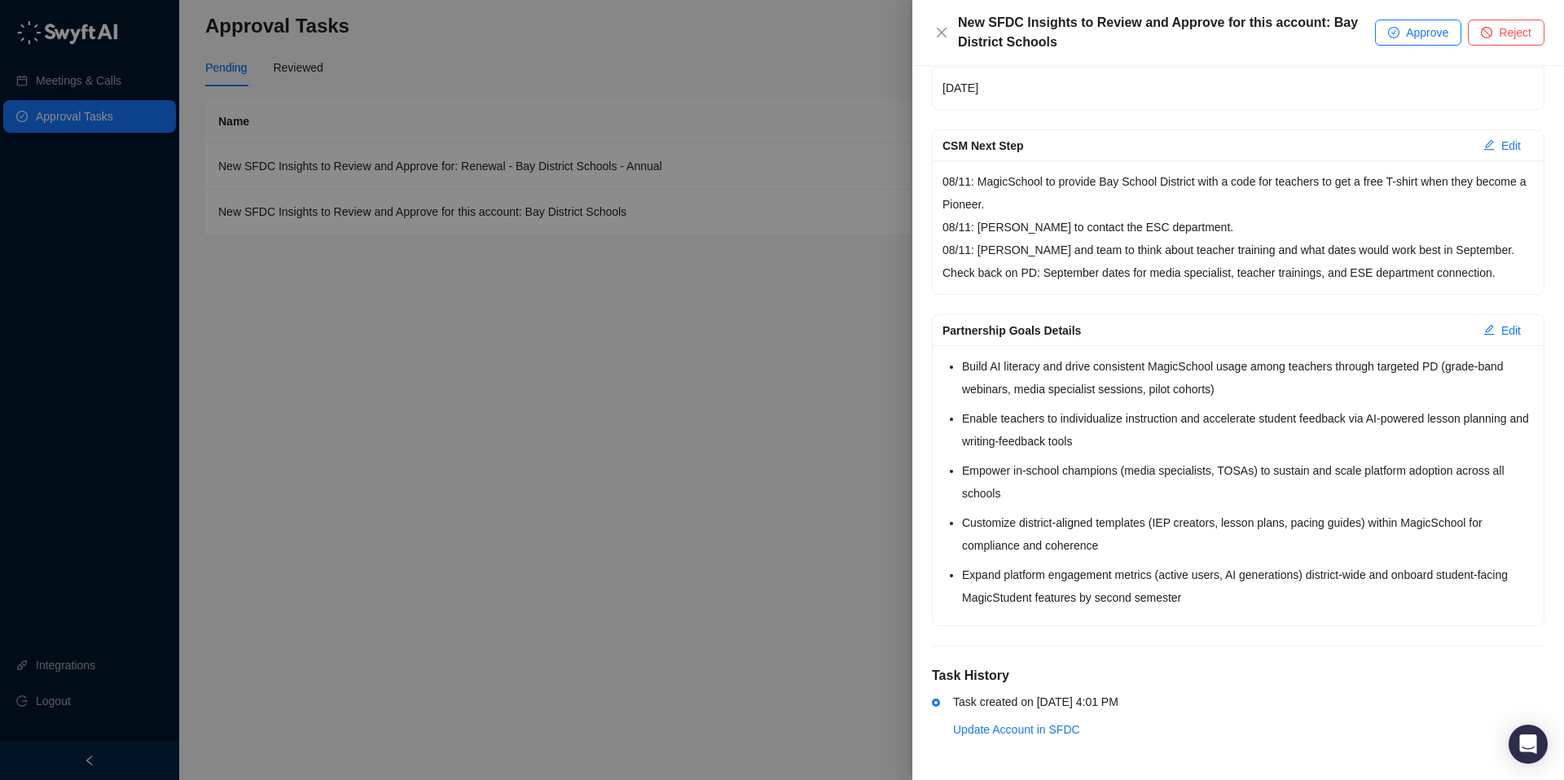
click at [733, 446] on div at bounding box center [782, 390] width 1564 height 780
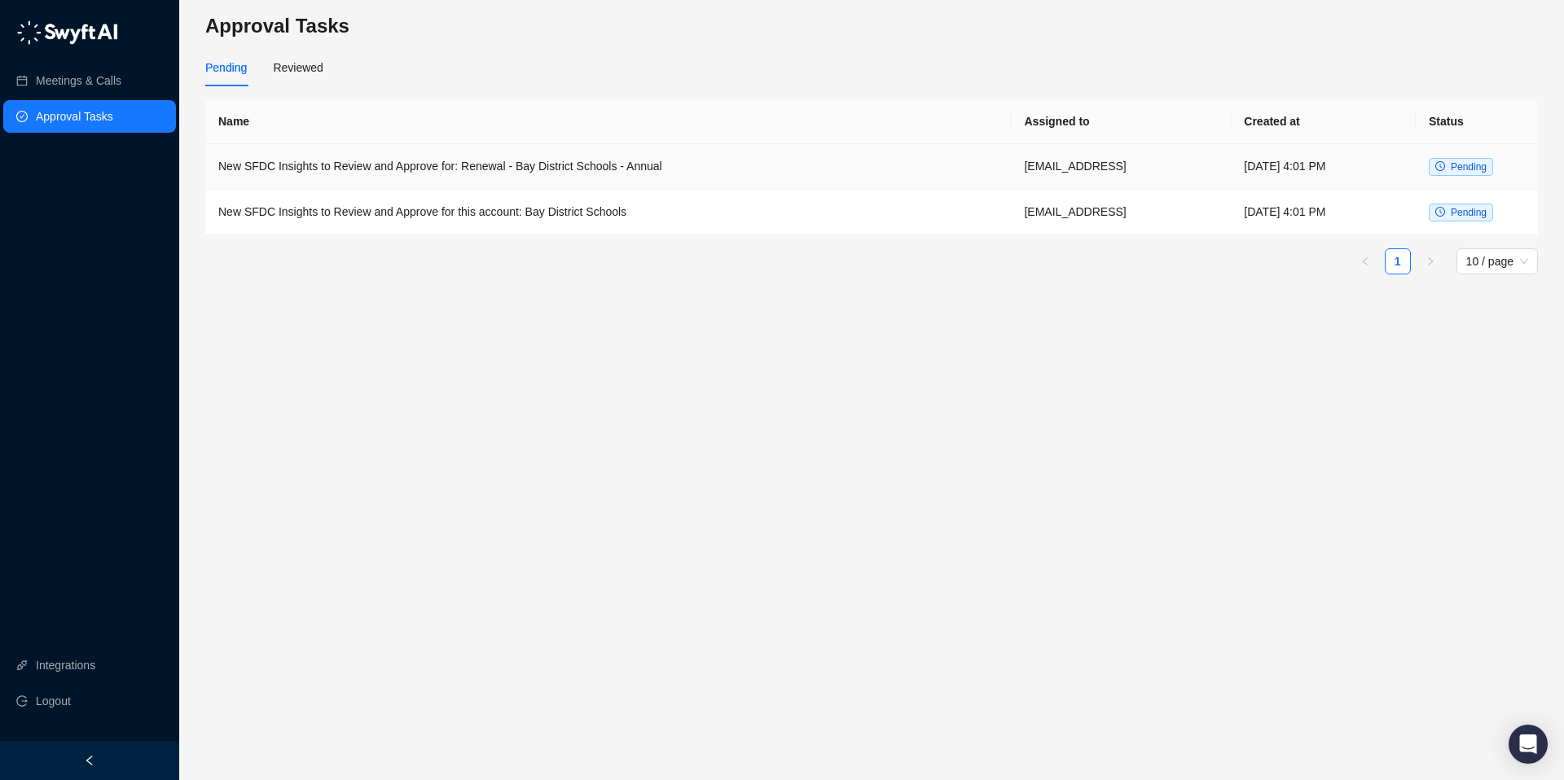
click at [517, 166] on td "New SFDC Insights to Review and Approve for: Renewal - Bay District Schools - A…" at bounding box center [608, 167] width 806 height 46
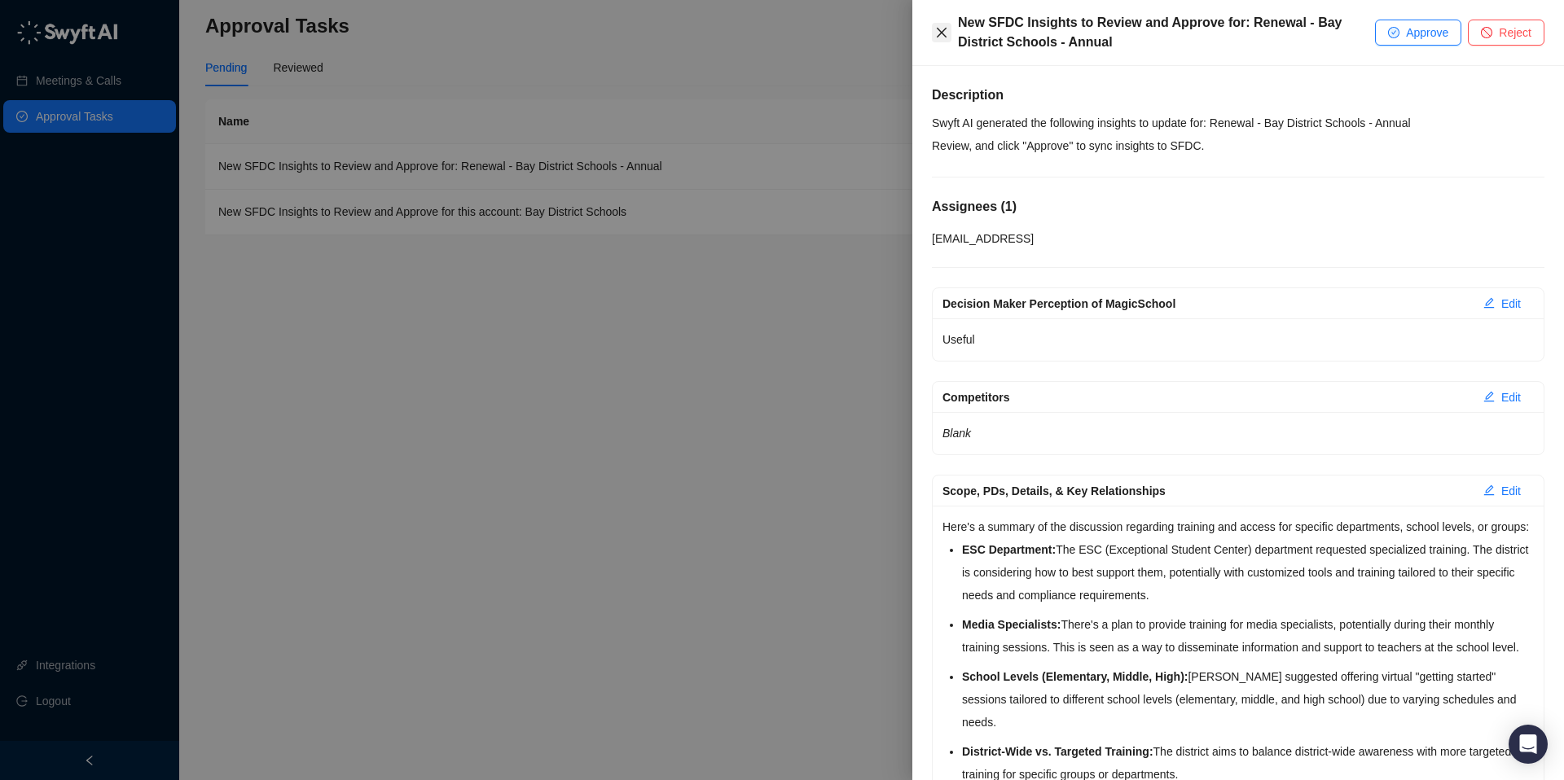
click at [943, 38] on icon "close" at bounding box center [941, 32] width 13 height 13
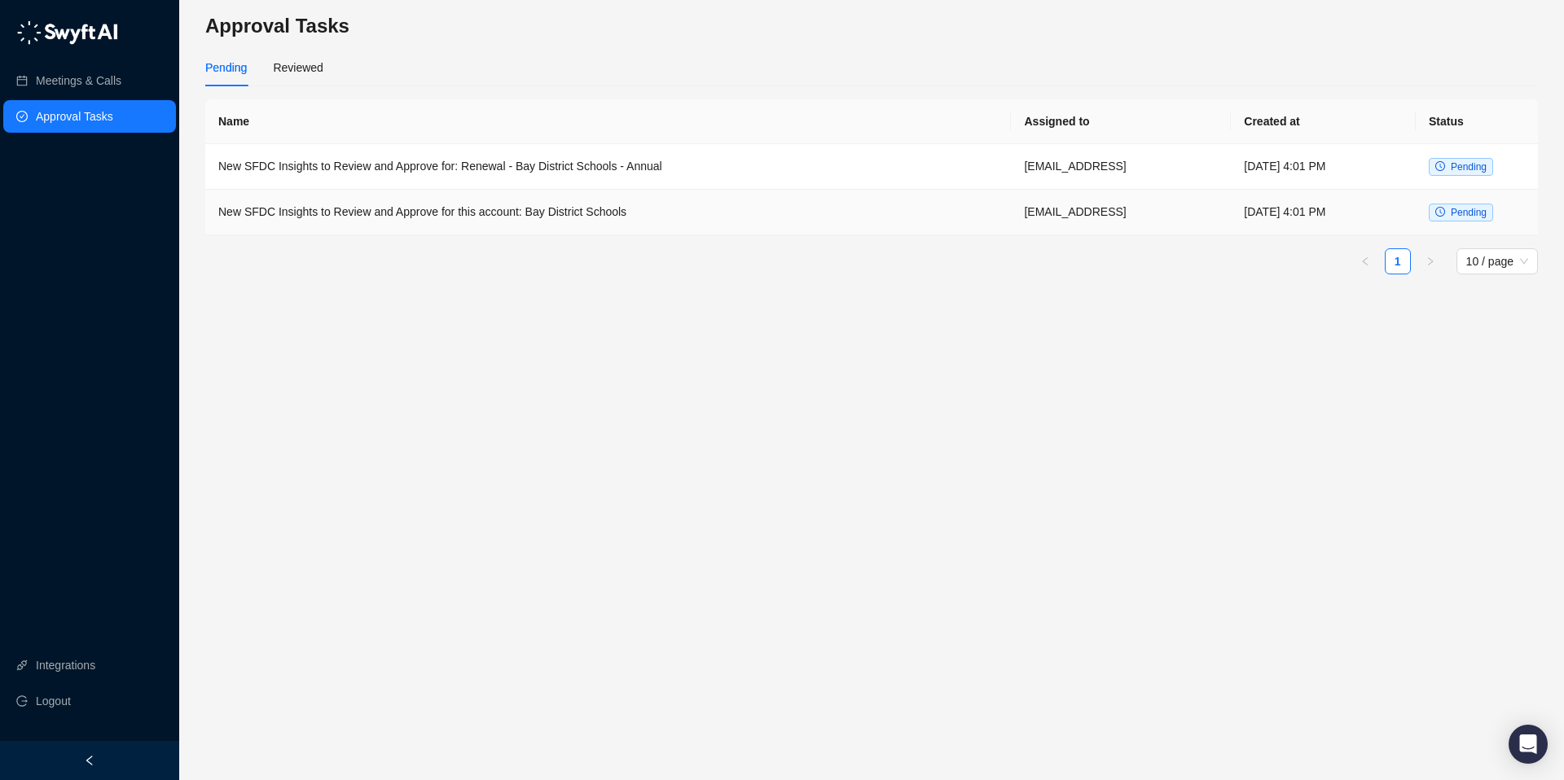
click at [858, 222] on td "New SFDC Insights to Review and Approve for this account: Bay District Schools" at bounding box center [608, 213] width 806 height 46
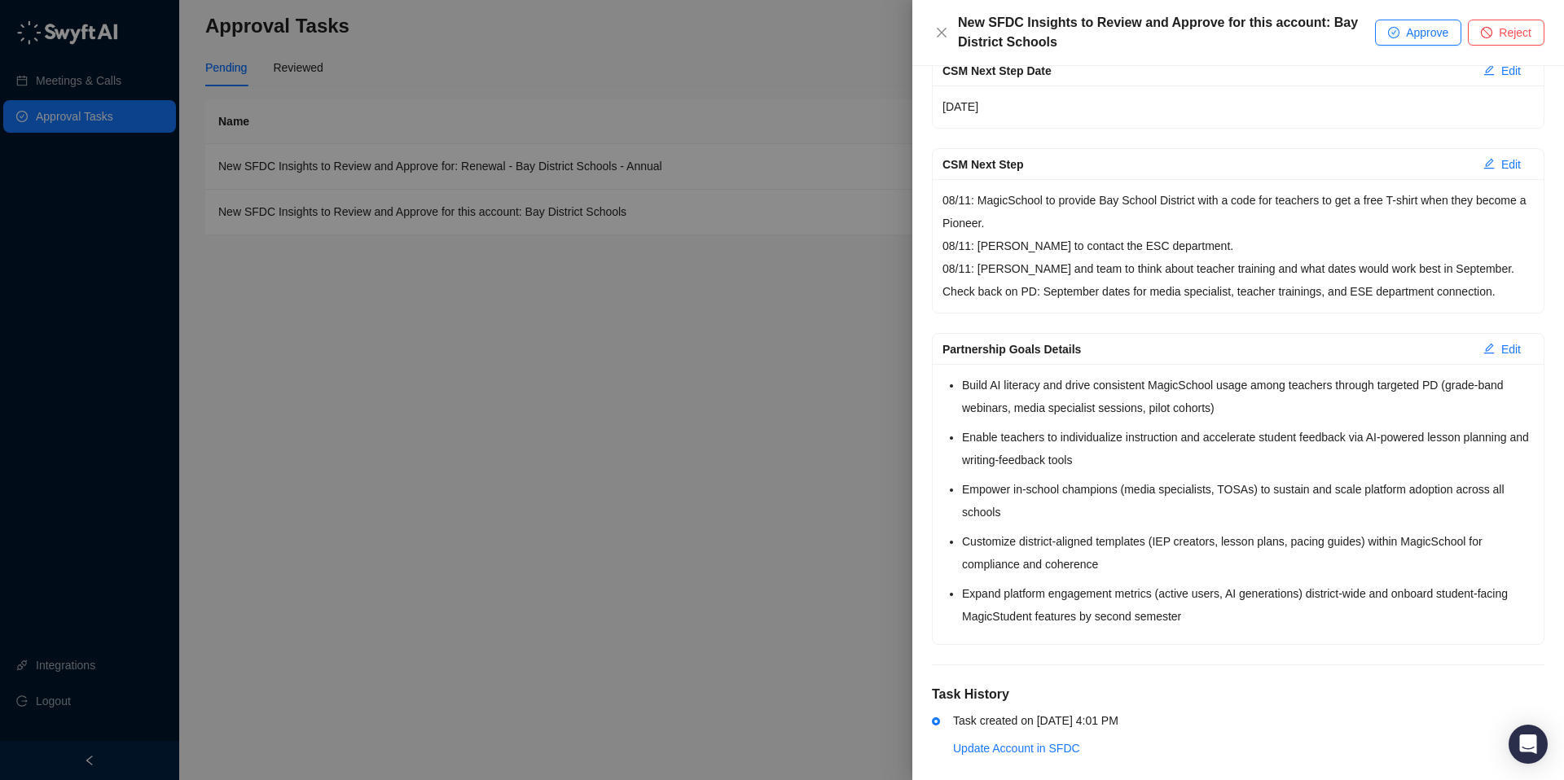
scroll to position [439, 0]
